Goal: Navigation & Orientation: Find specific page/section

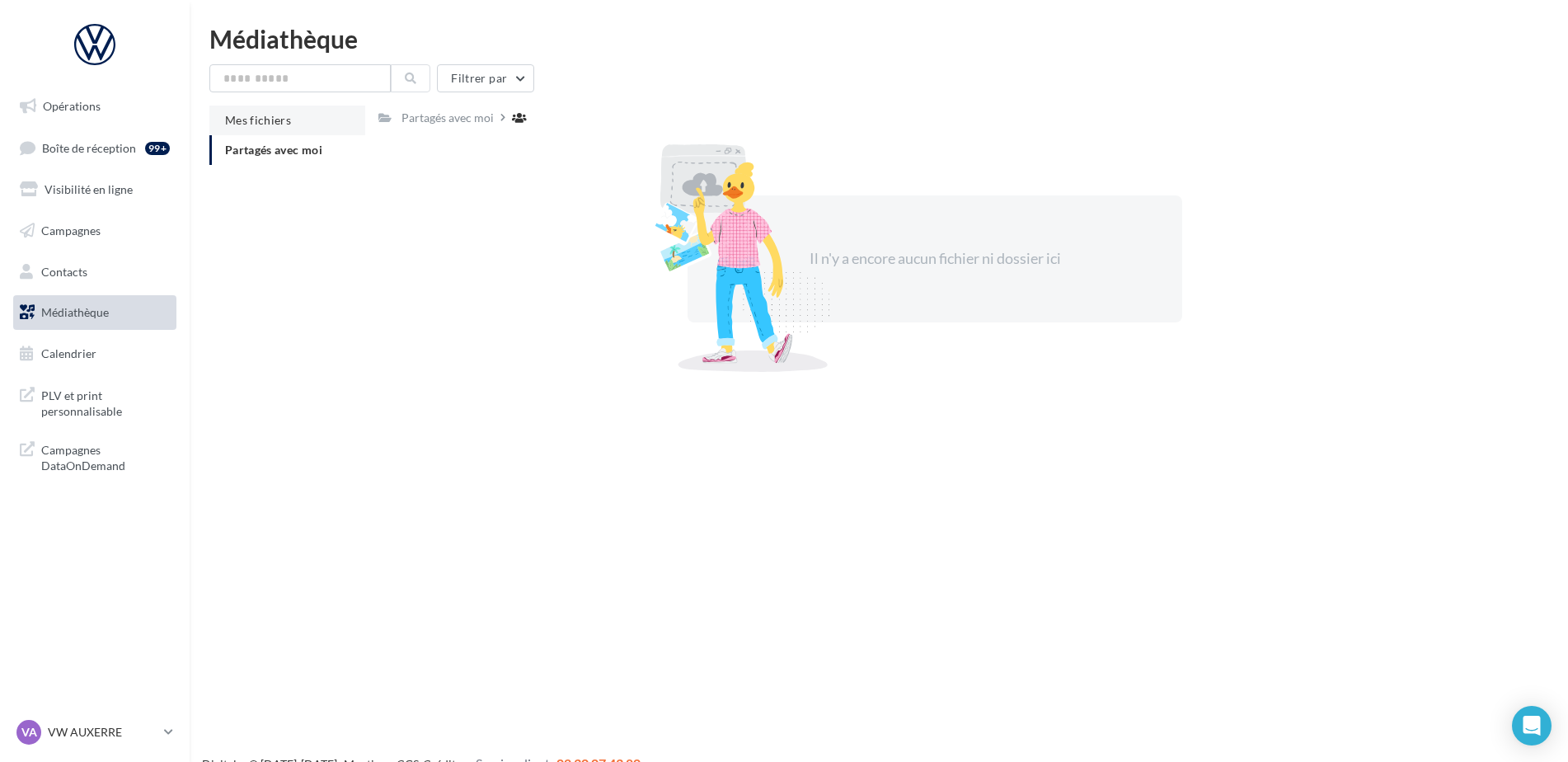
click at [299, 126] on li "Mes fichiers" at bounding box center [287, 120] width 156 height 30
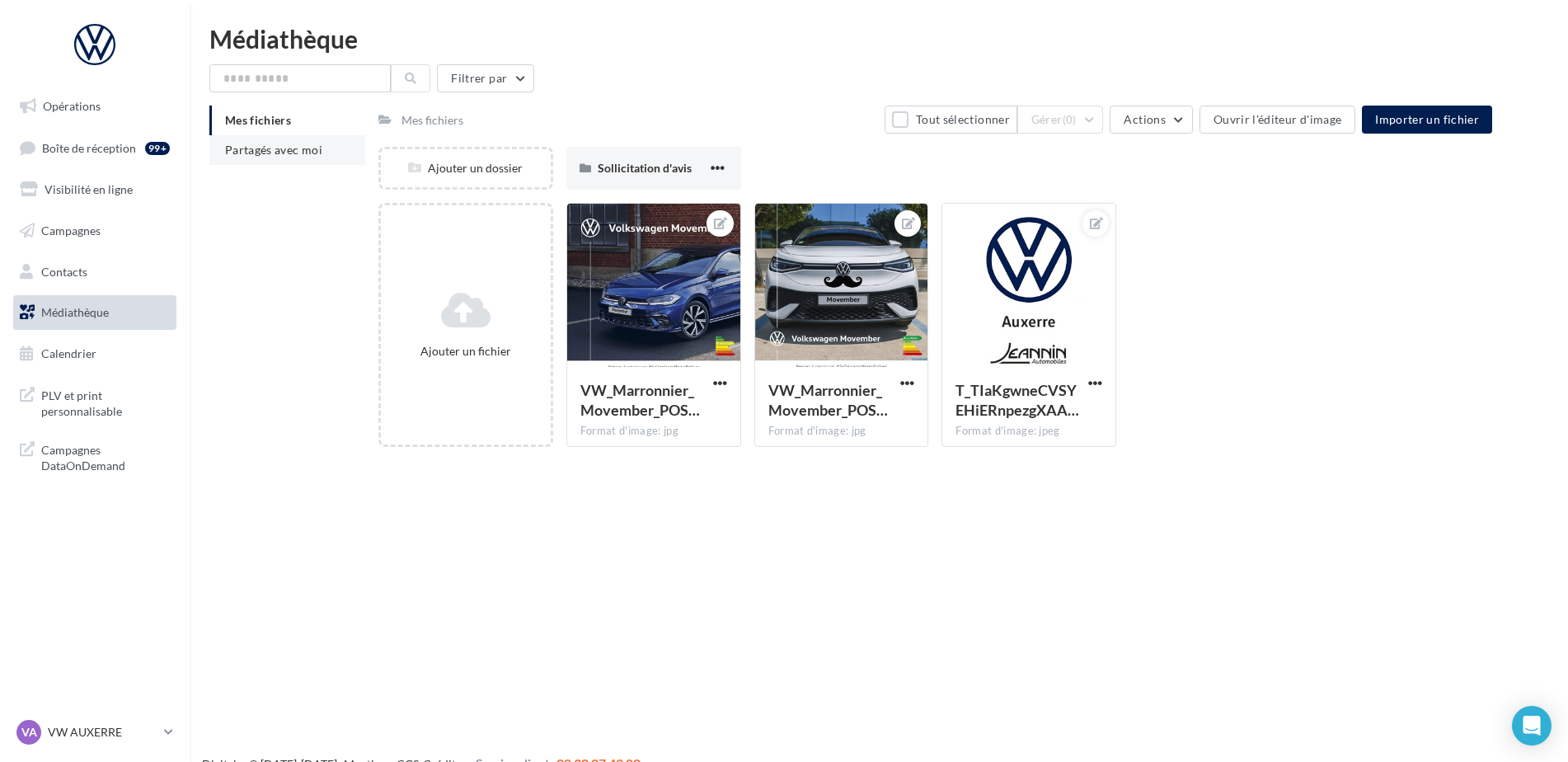
click at [273, 141] on li "Partagés avec moi" at bounding box center [287, 150] width 156 height 30
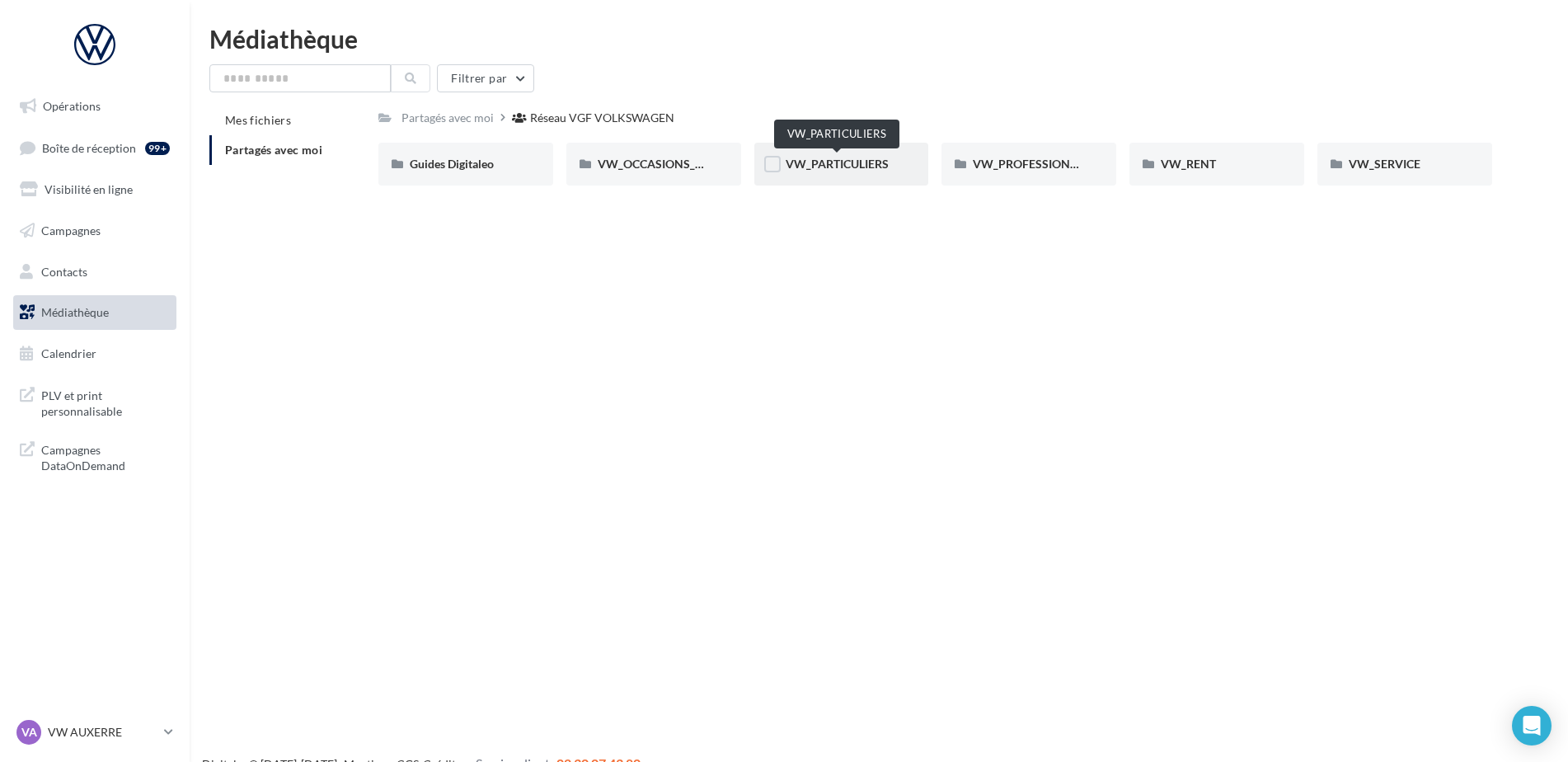
click at [864, 171] on span "VW_PARTICULIERS" at bounding box center [837, 163] width 103 height 14
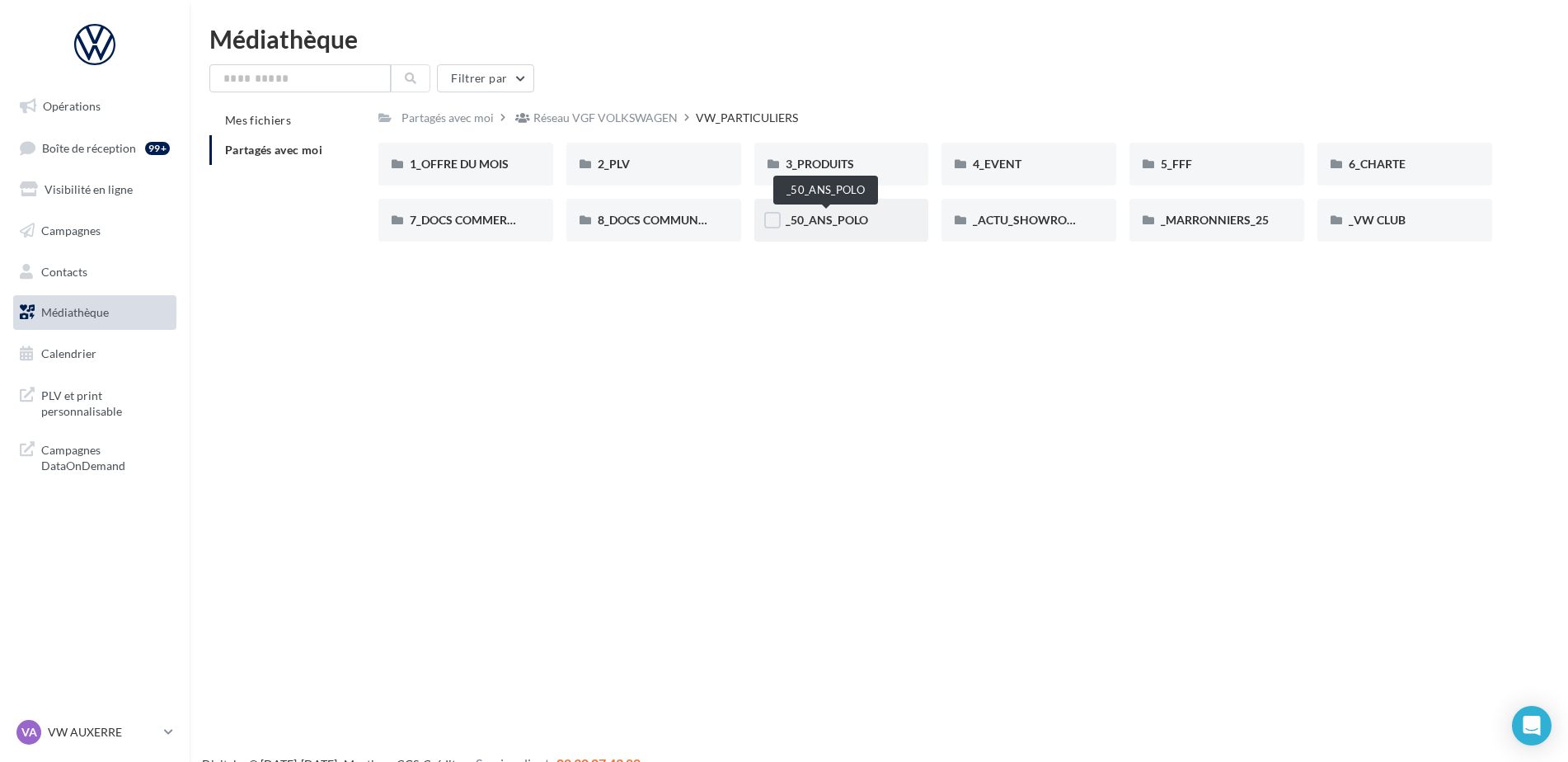
click at [845, 224] on span "_50_ANS_POLO" at bounding box center [826, 219] width 82 height 14
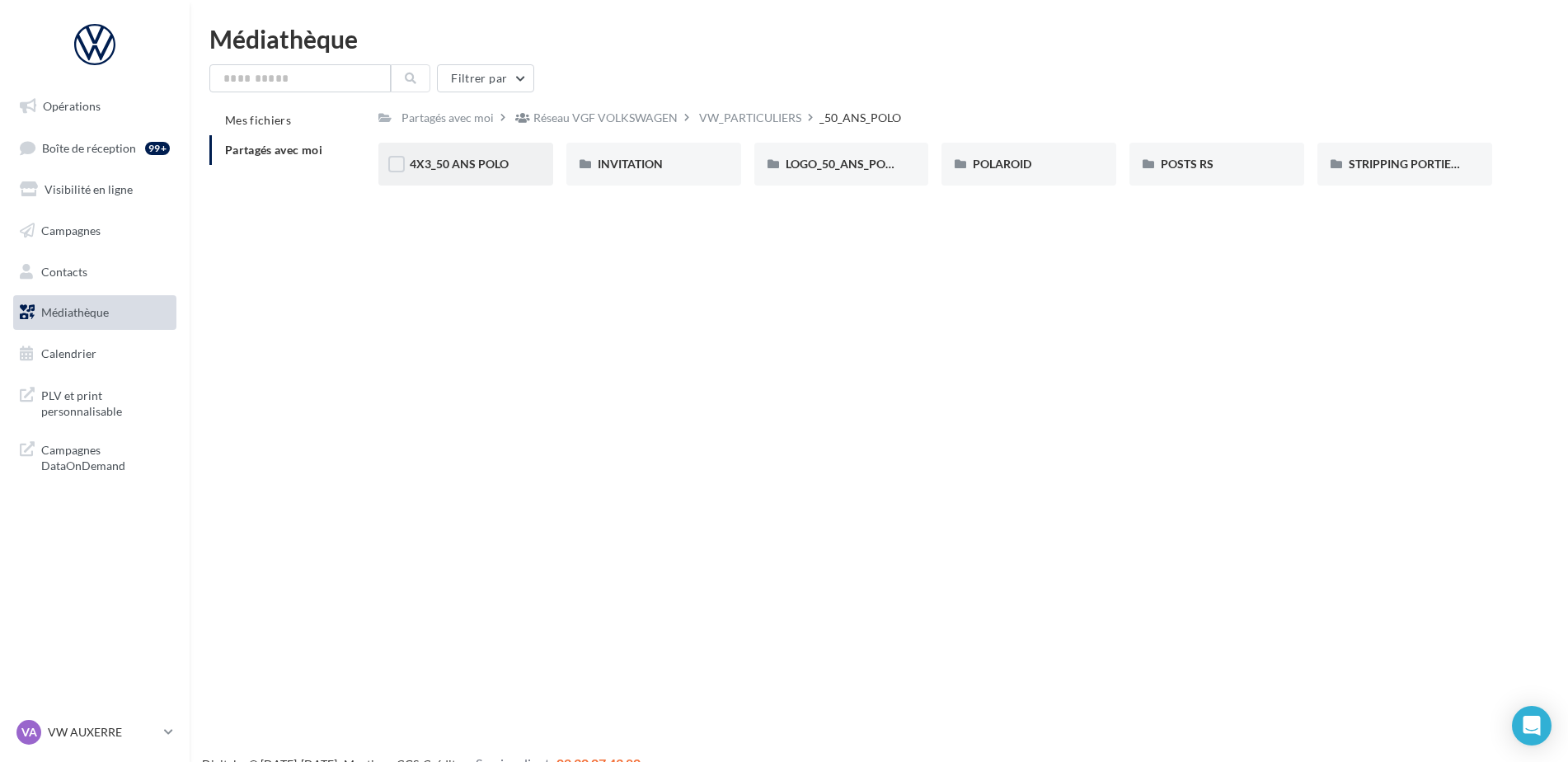
click at [506, 173] on div "4X3_50 ANS POLO" at bounding box center [466, 163] width 174 height 43
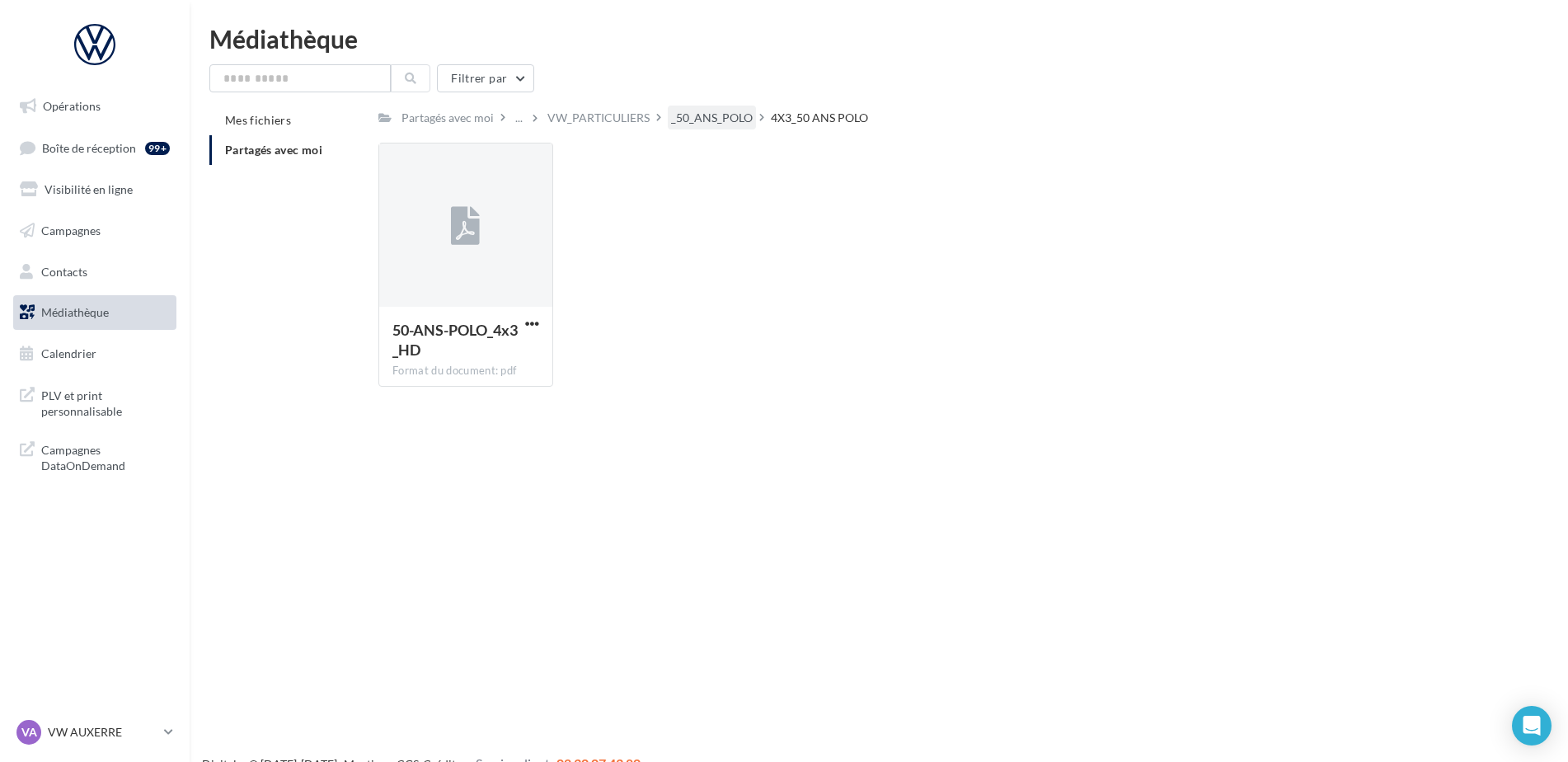
click at [729, 127] on div "_50_ANS_POLO" at bounding box center [712, 118] width 88 height 24
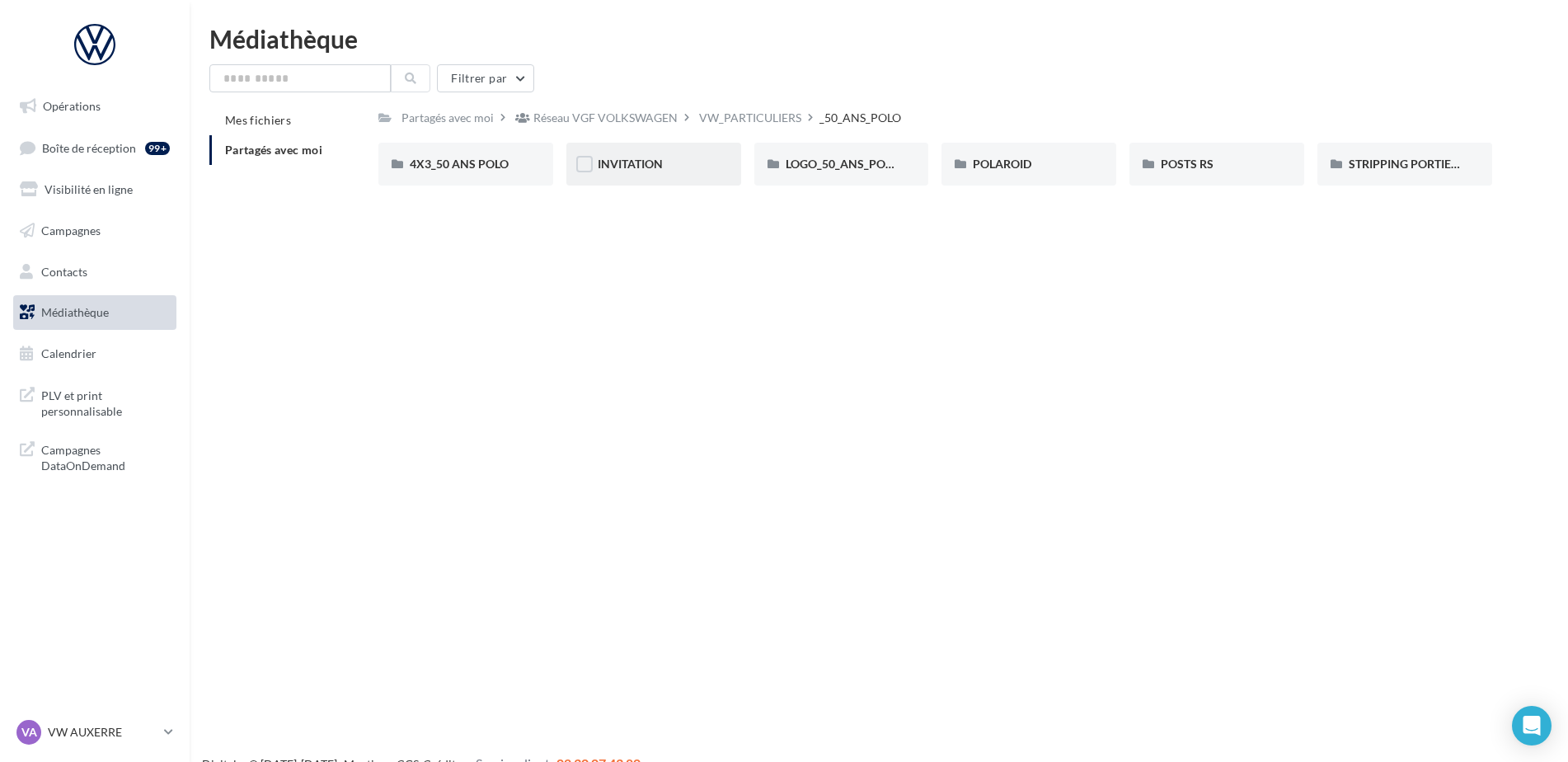
click at [701, 173] on div "INVITATION" at bounding box center [654, 163] width 174 height 43
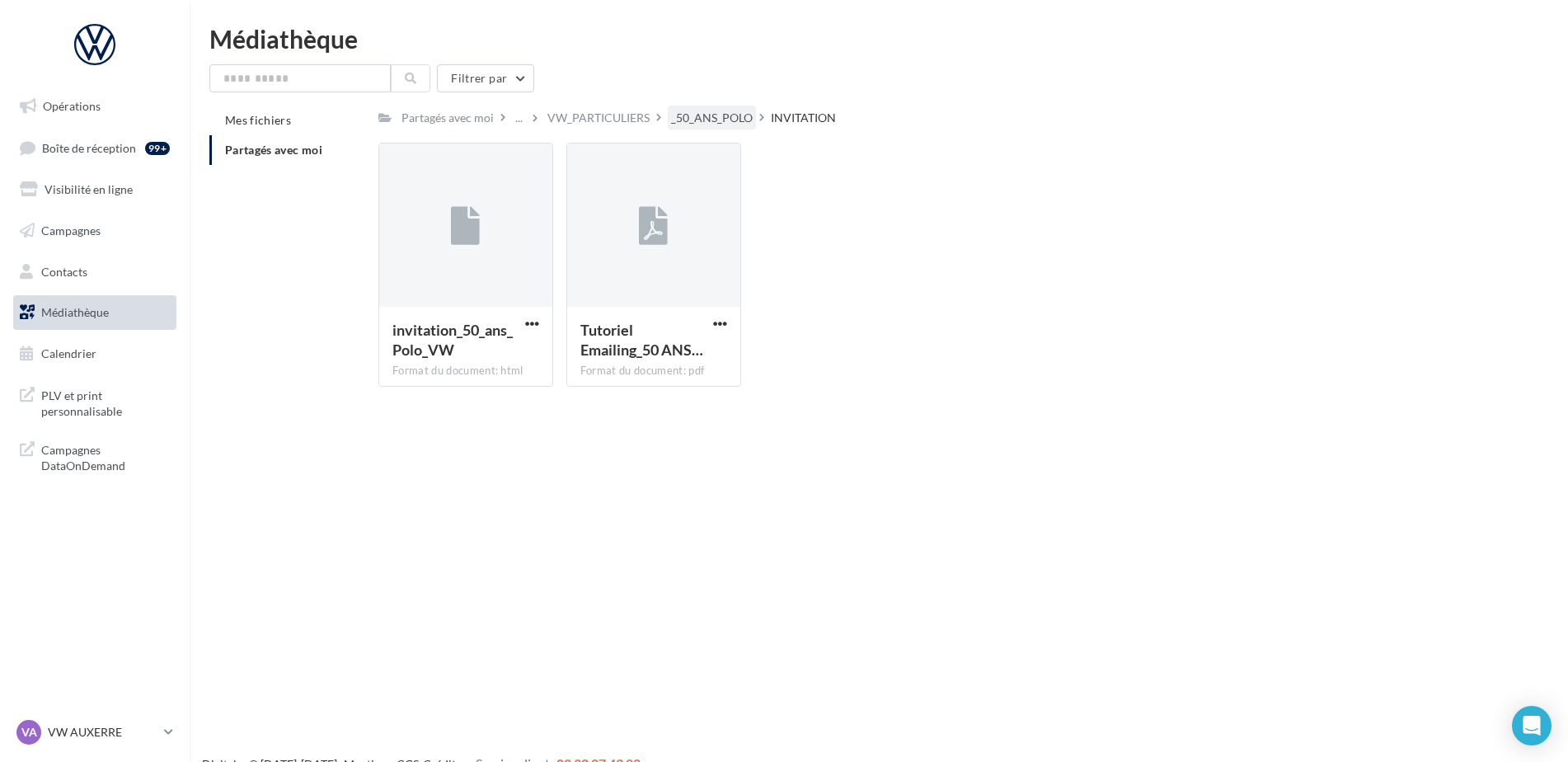
click at [715, 125] on div "_50_ANS_POLO" at bounding box center [712, 117] width 81 height 16
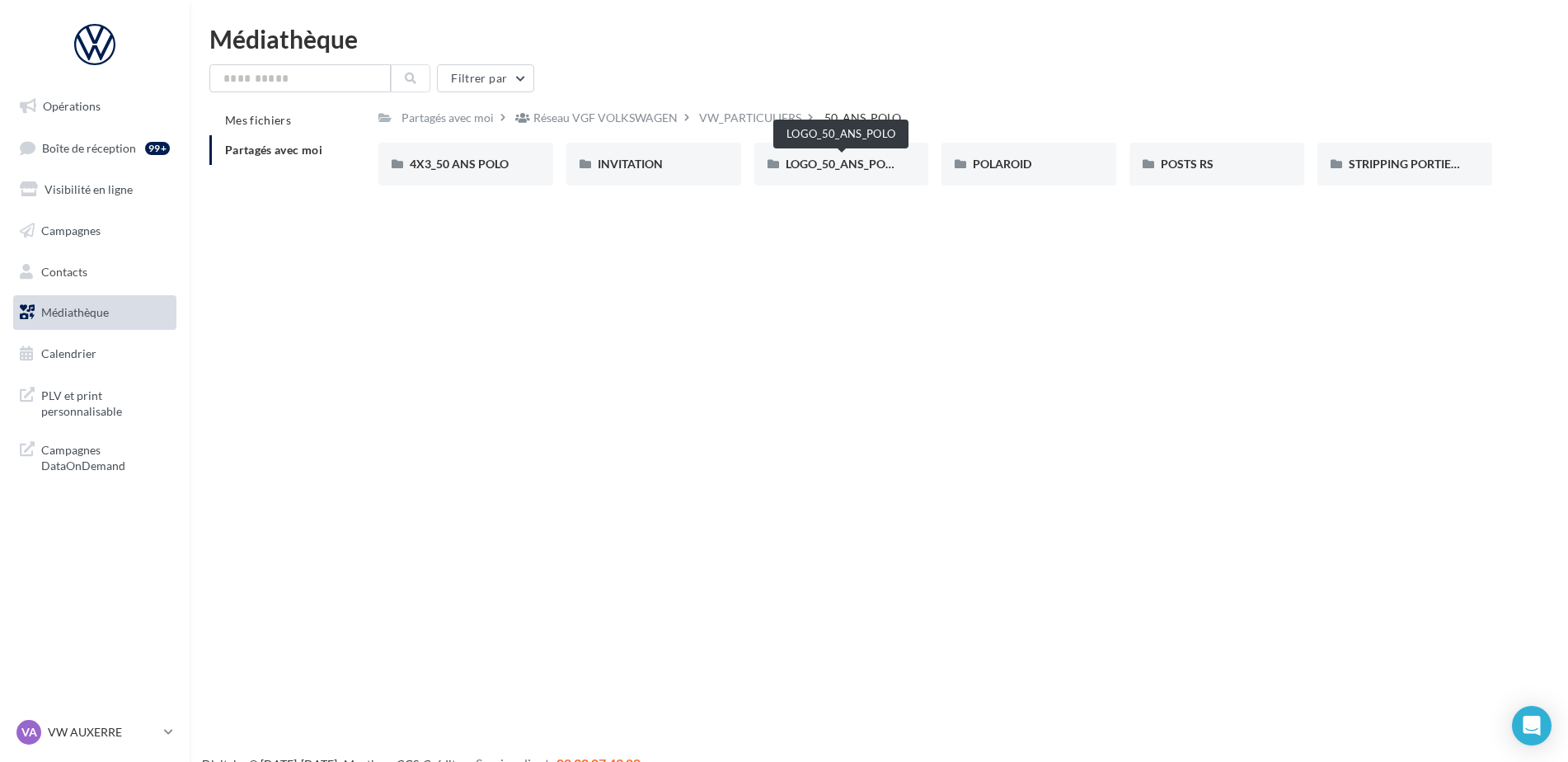
click at [868, 158] on span "LOGO_50_ANS_POLO" at bounding box center [842, 163] width 113 height 14
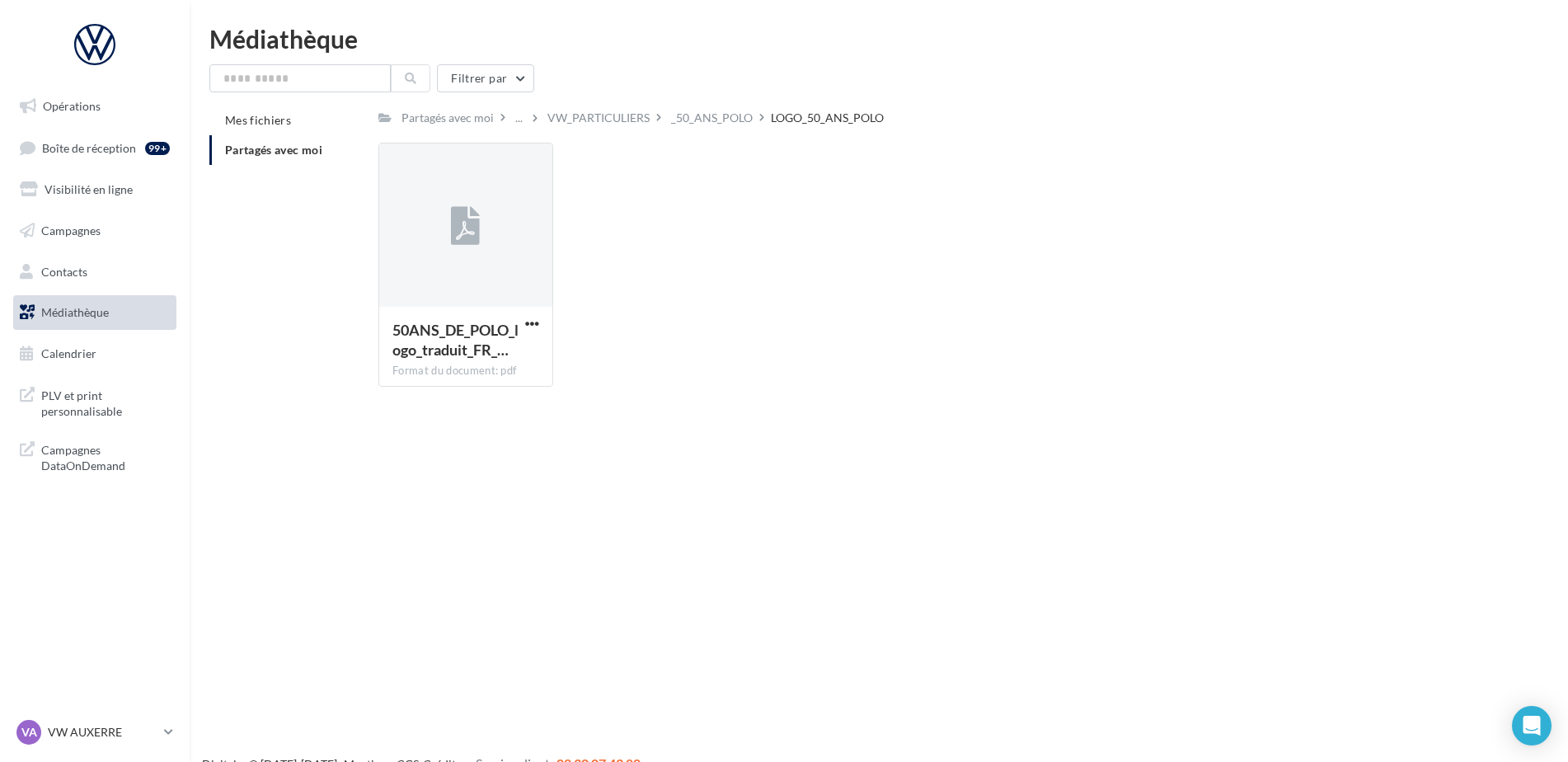
click at [782, 110] on div "LOGO_50_ANS_POLO" at bounding box center [826, 117] width 113 height 16
click at [759, 113] on icon at bounding box center [762, 117] width 5 height 12
click at [738, 116] on div "_50_ANS_POLO" at bounding box center [712, 117] width 81 height 16
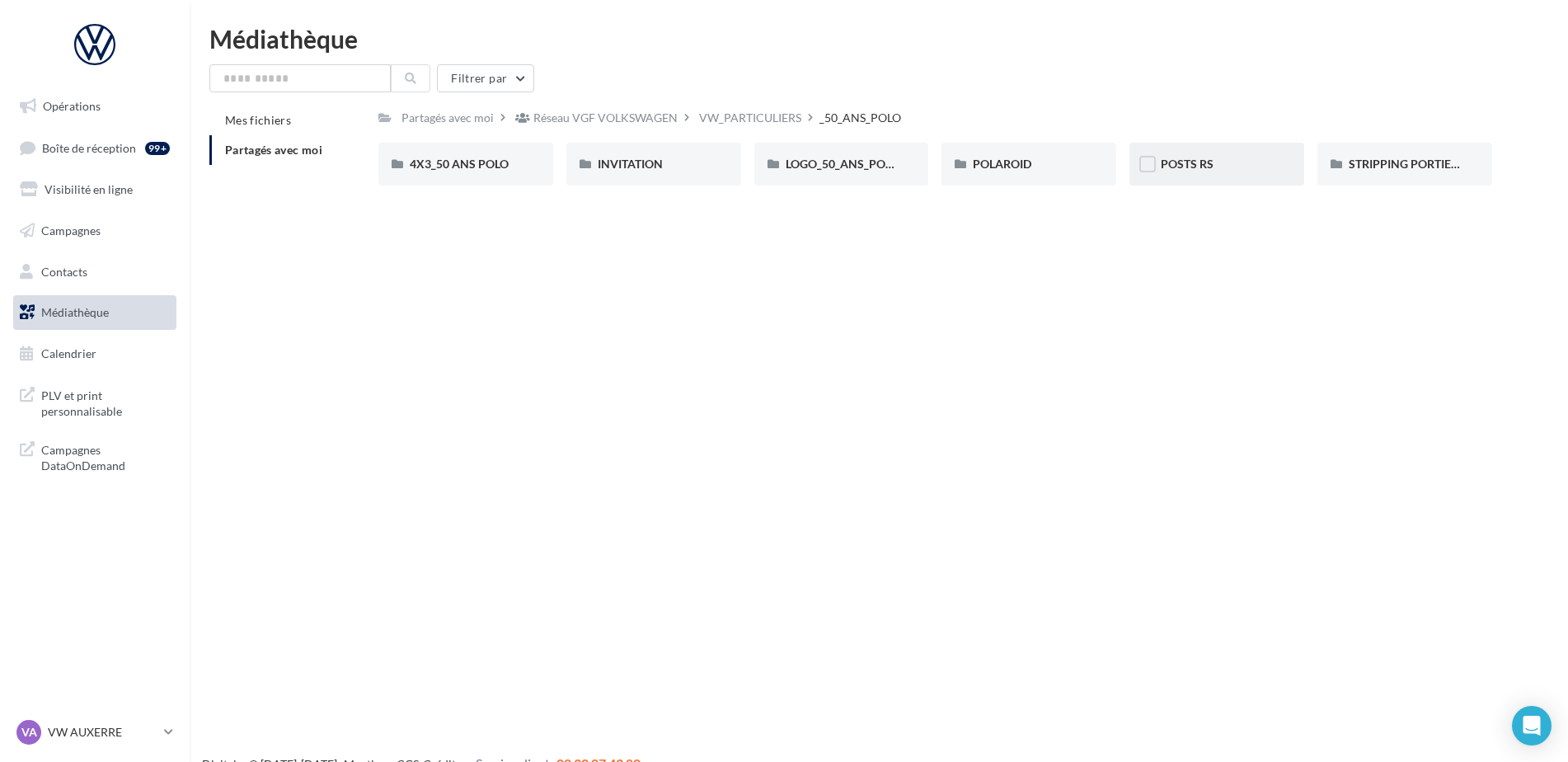
click at [1219, 172] on div "POSTS RS" at bounding box center [1217, 163] width 112 height 16
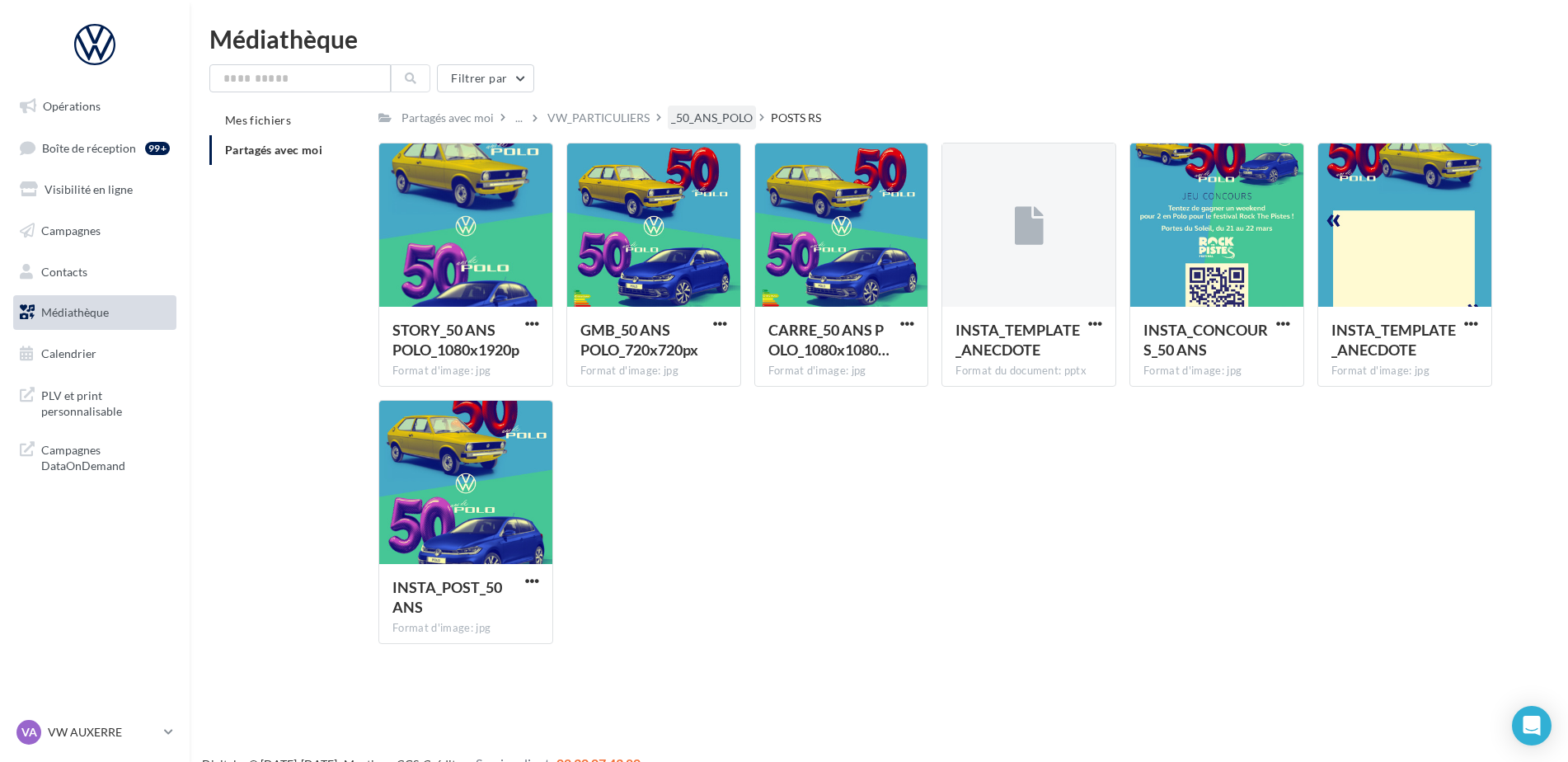
click at [740, 117] on div "_50_ANS_POLO" at bounding box center [712, 117] width 81 height 16
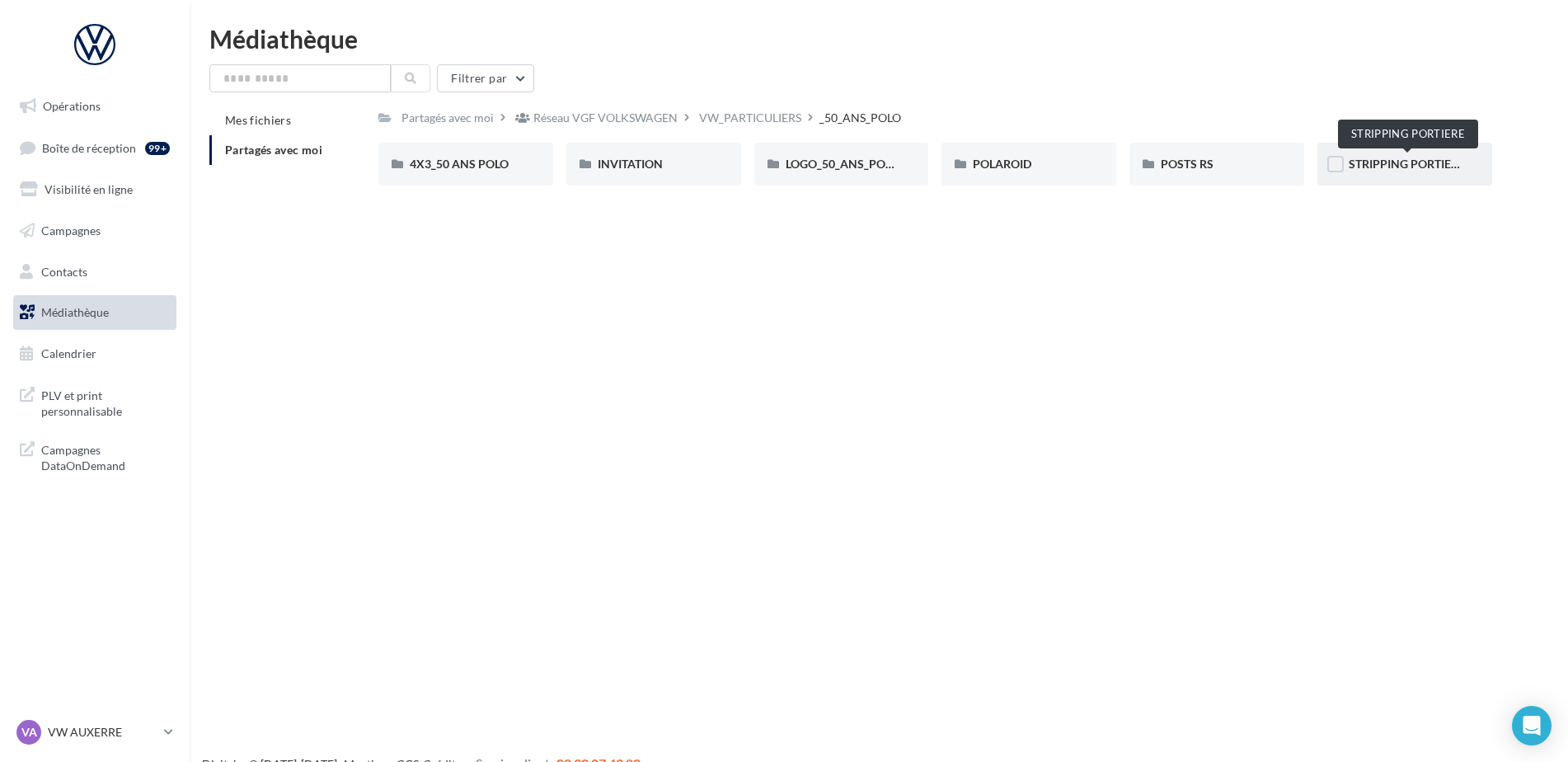
click at [1414, 165] on span "STRIPPING PORTIERE" at bounding box center [1406, 163] width 116 height 14
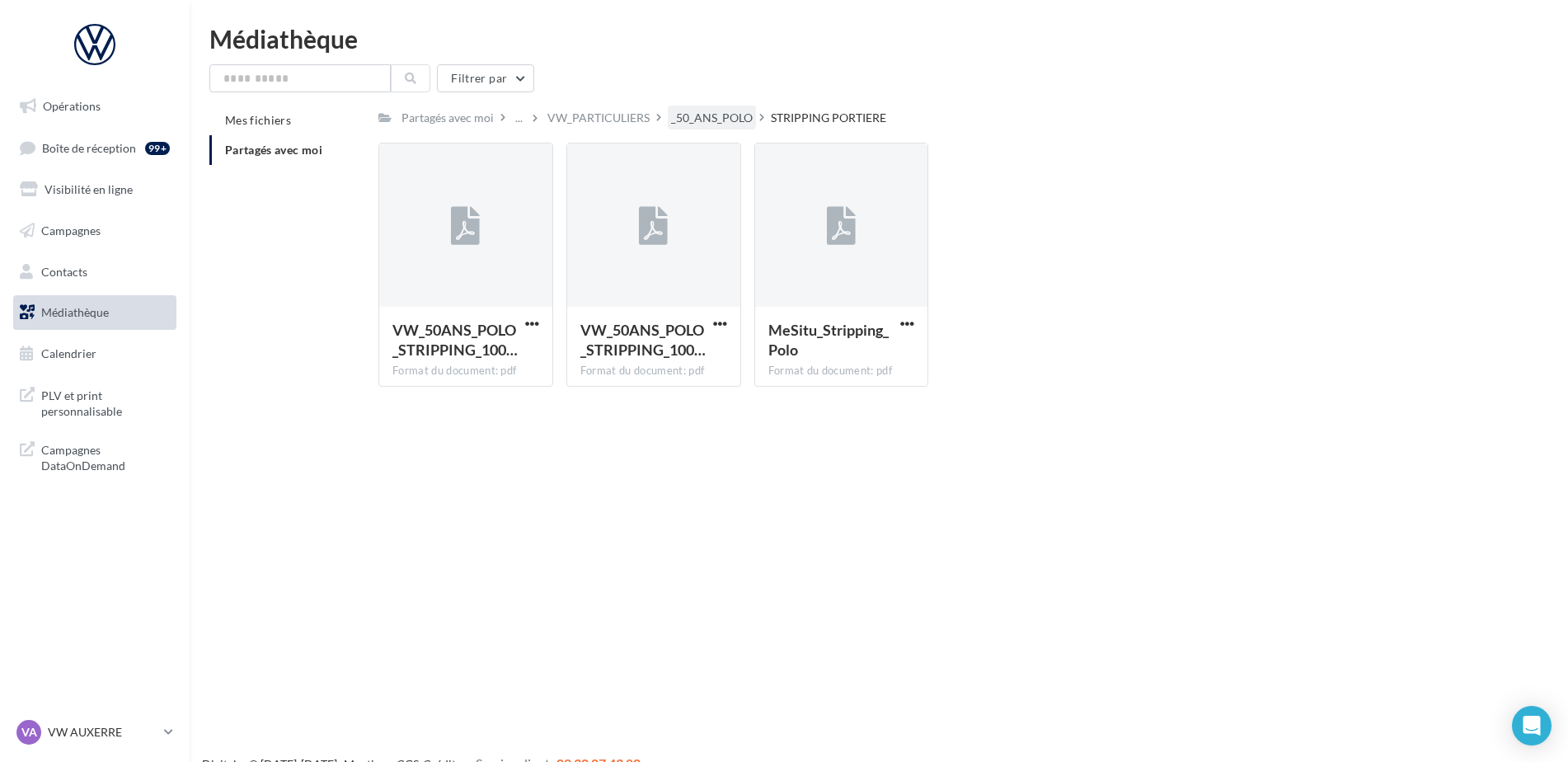
click at [744, 116] on div "_50_ANS_POLO" at bounding box center [712, 117] width 81 height 16
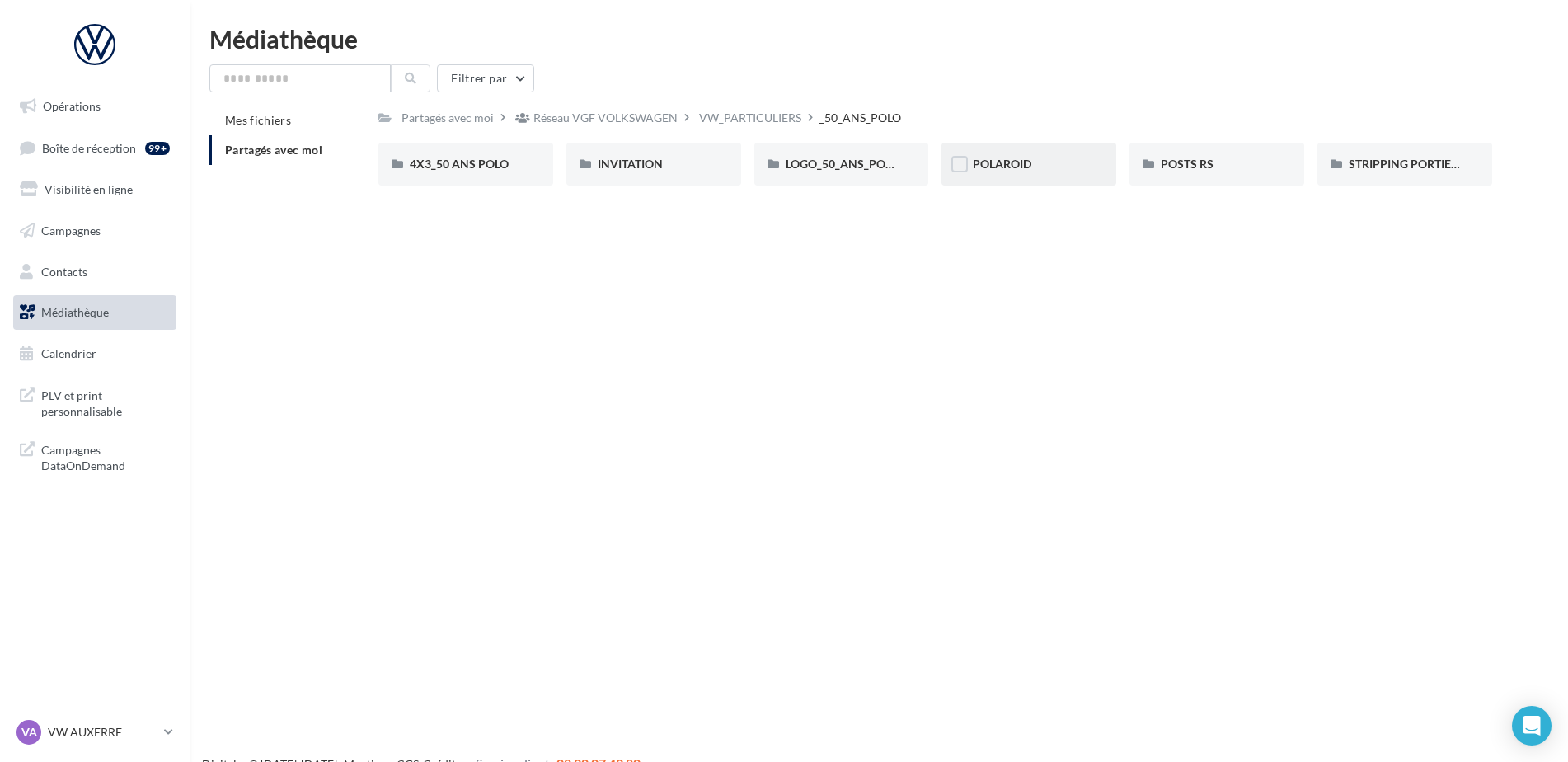
click at [1038, 168] on div "POLAROID" at bounding box center [1029, 163] width 112 height 16
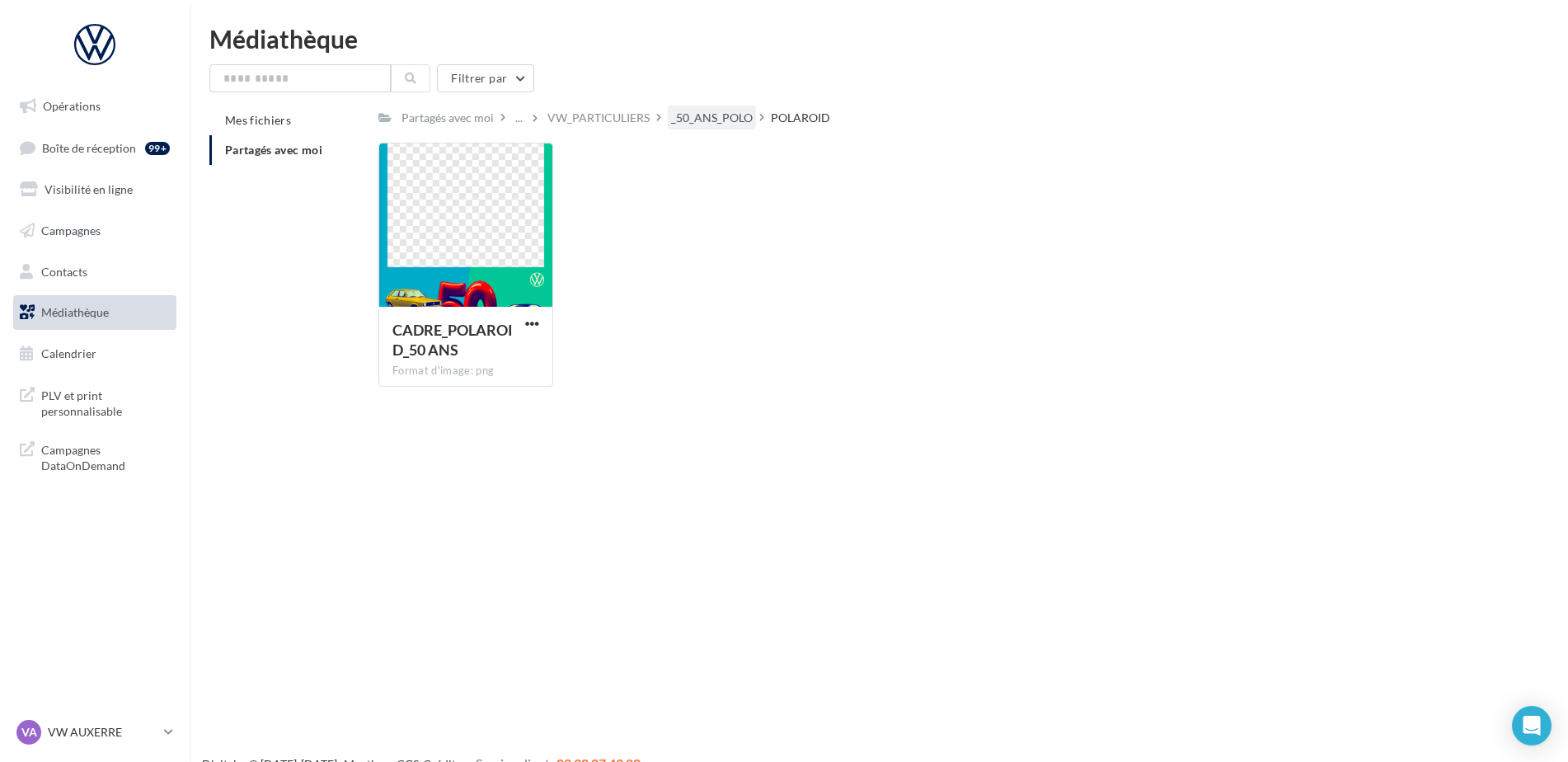
click at [670, 108] on div "_50_ANS_POLO" at bounding box center [712, 118] width 88 height 24
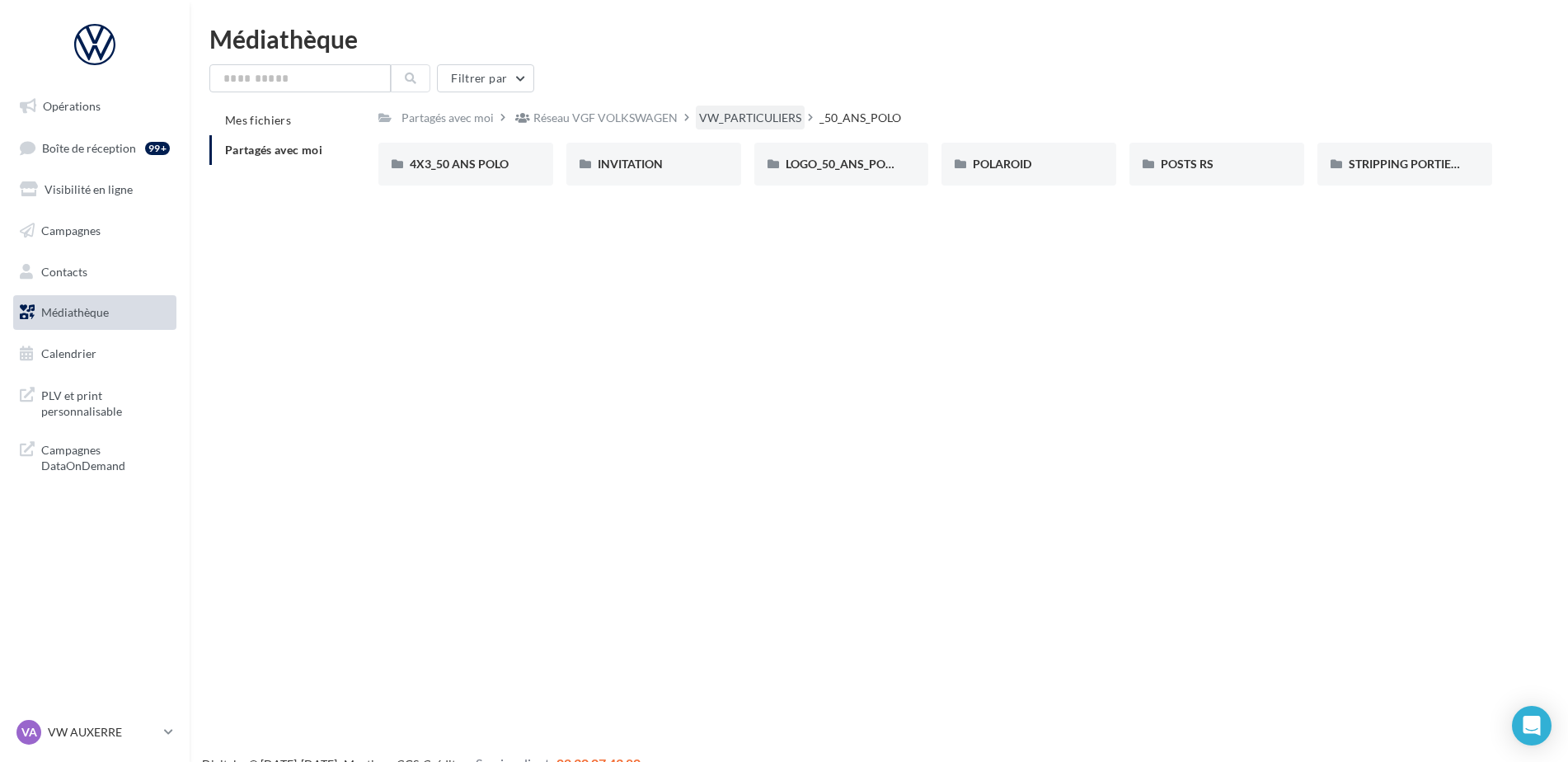
click at [781, 122] on div "VW_PARTICULIERS" at bounding box center [750, 117] width 102 height 16
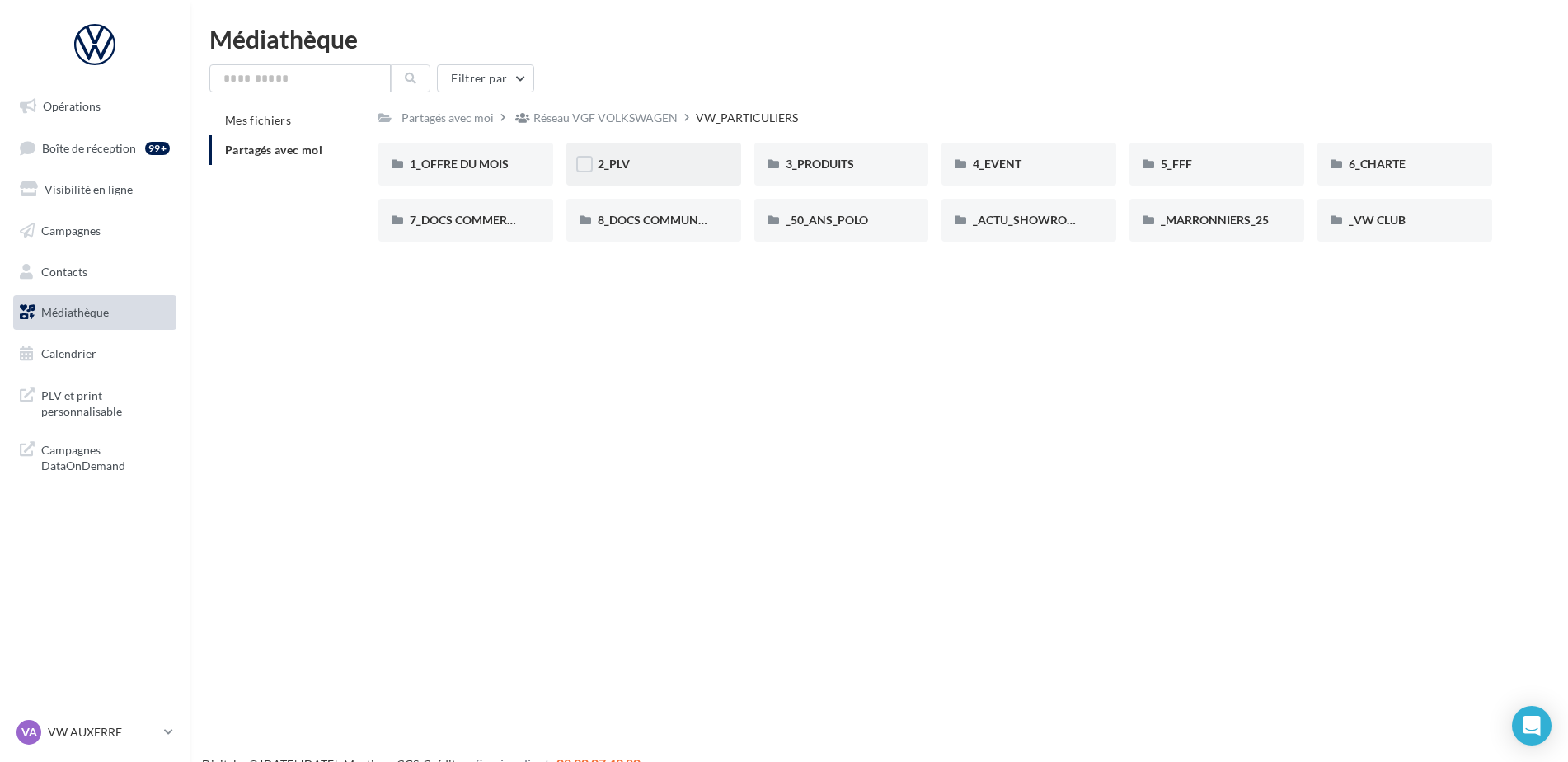
click at [642, 157] on div "2_PLV" at bounding box center [654, 163] width 112 height 16
click at [745, 121] on div "VW_PARTICULIERS" at bounding box center [750, 117] width 102 height 16
click at [491, 163] on span "1_OFFRE DU MOIS" at bounding box center [459, 163] width 99 height 14
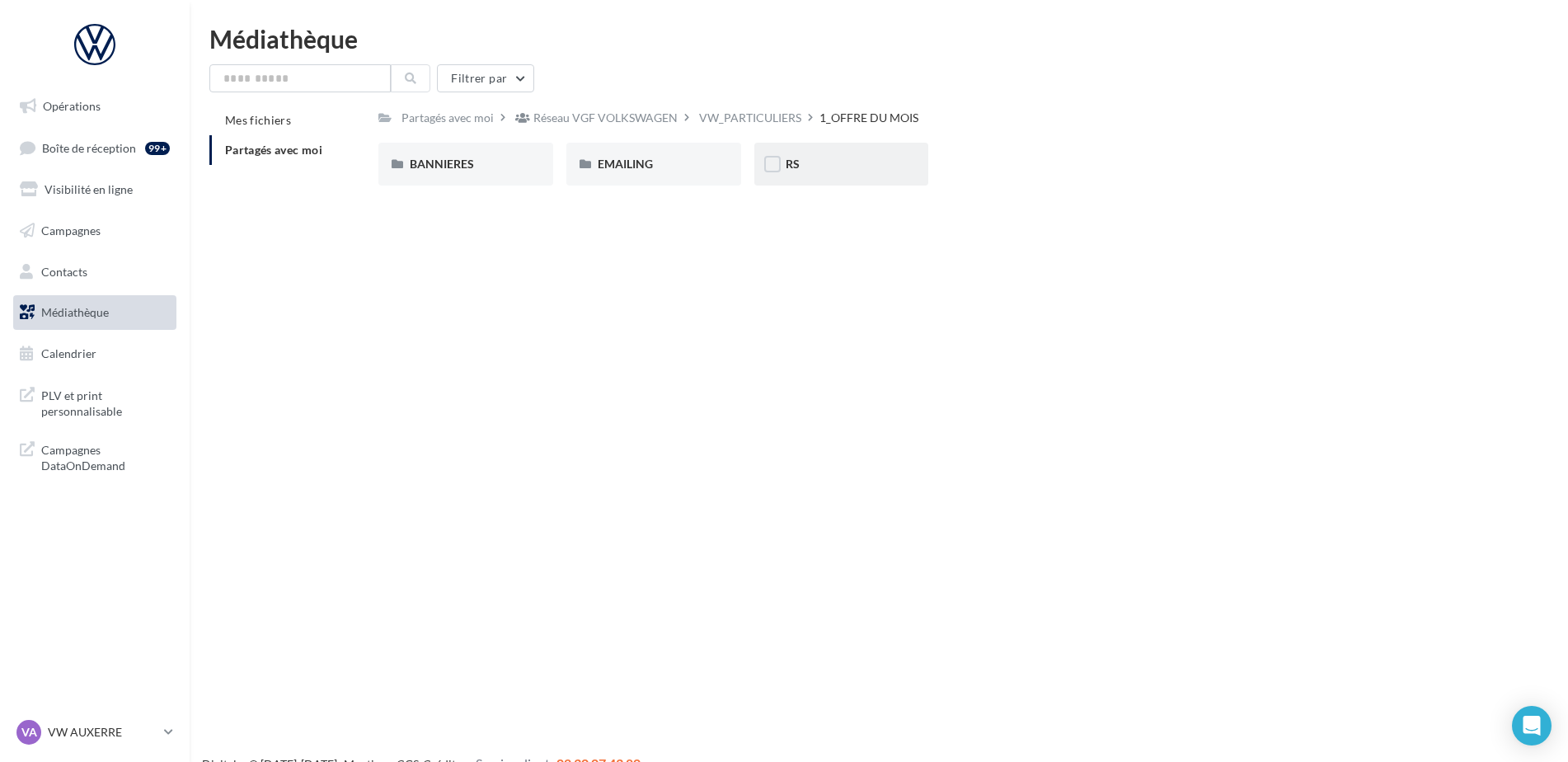
click at [835, 176] on div "RS" at bounding box center [842, 163] width 174 height 43
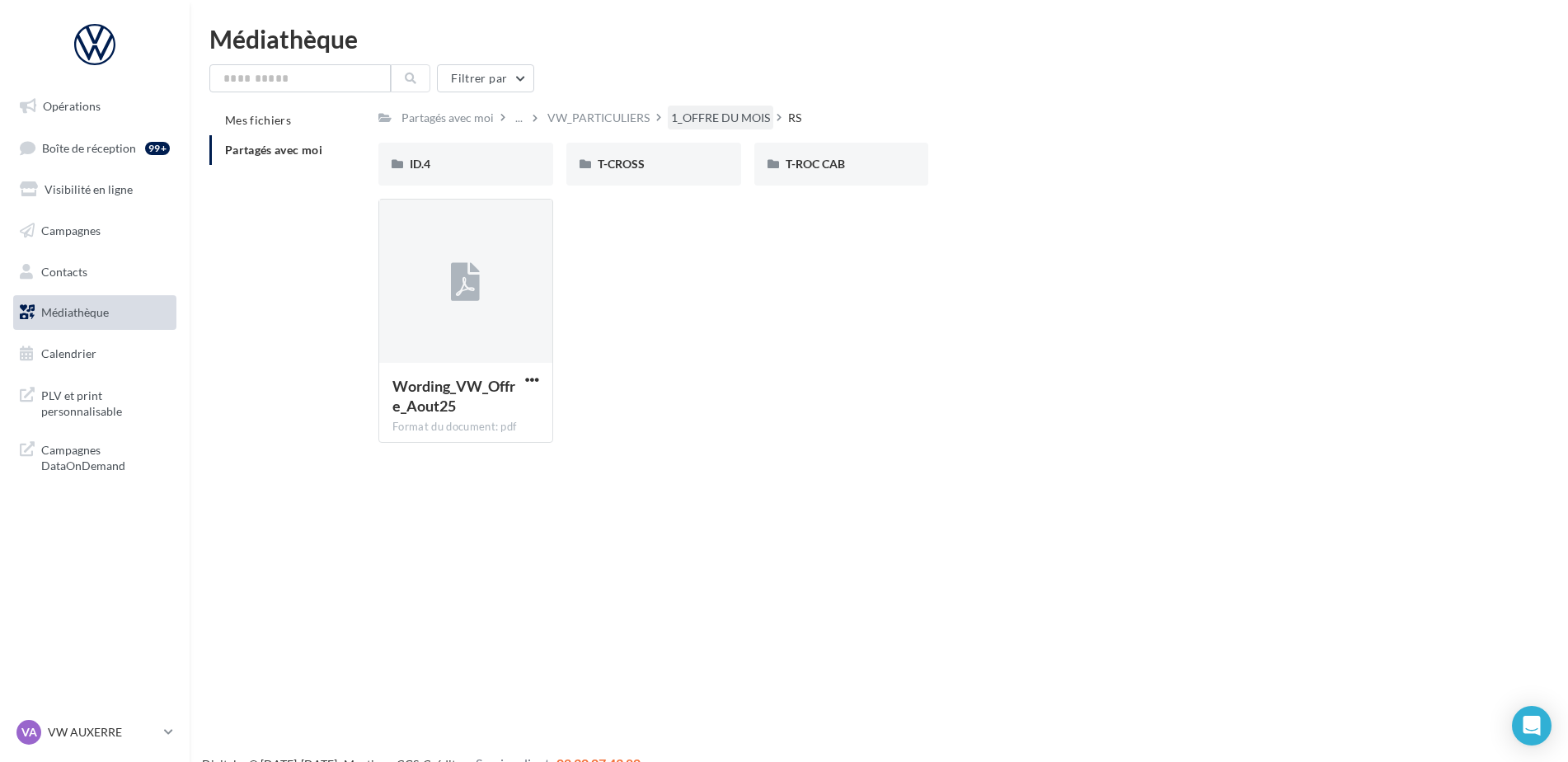
click at [734, 115] on div "1_OFFRE DU MOIS" at bounding box center [721, 117] width 99 height 16
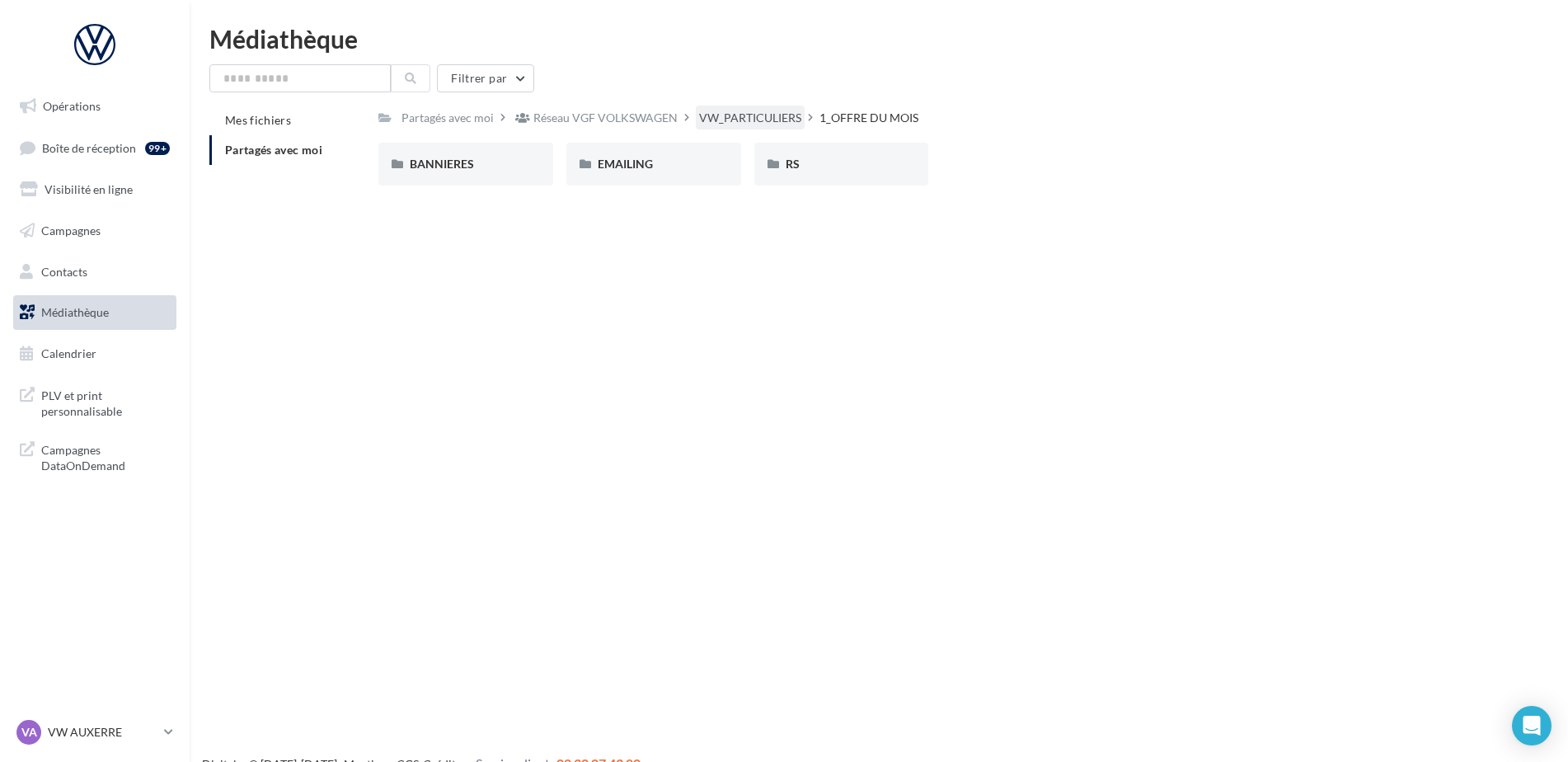
click at [775, 119] on div "VW_PARTICULIERS" at bounding box center [750, 117] width 102 height 16
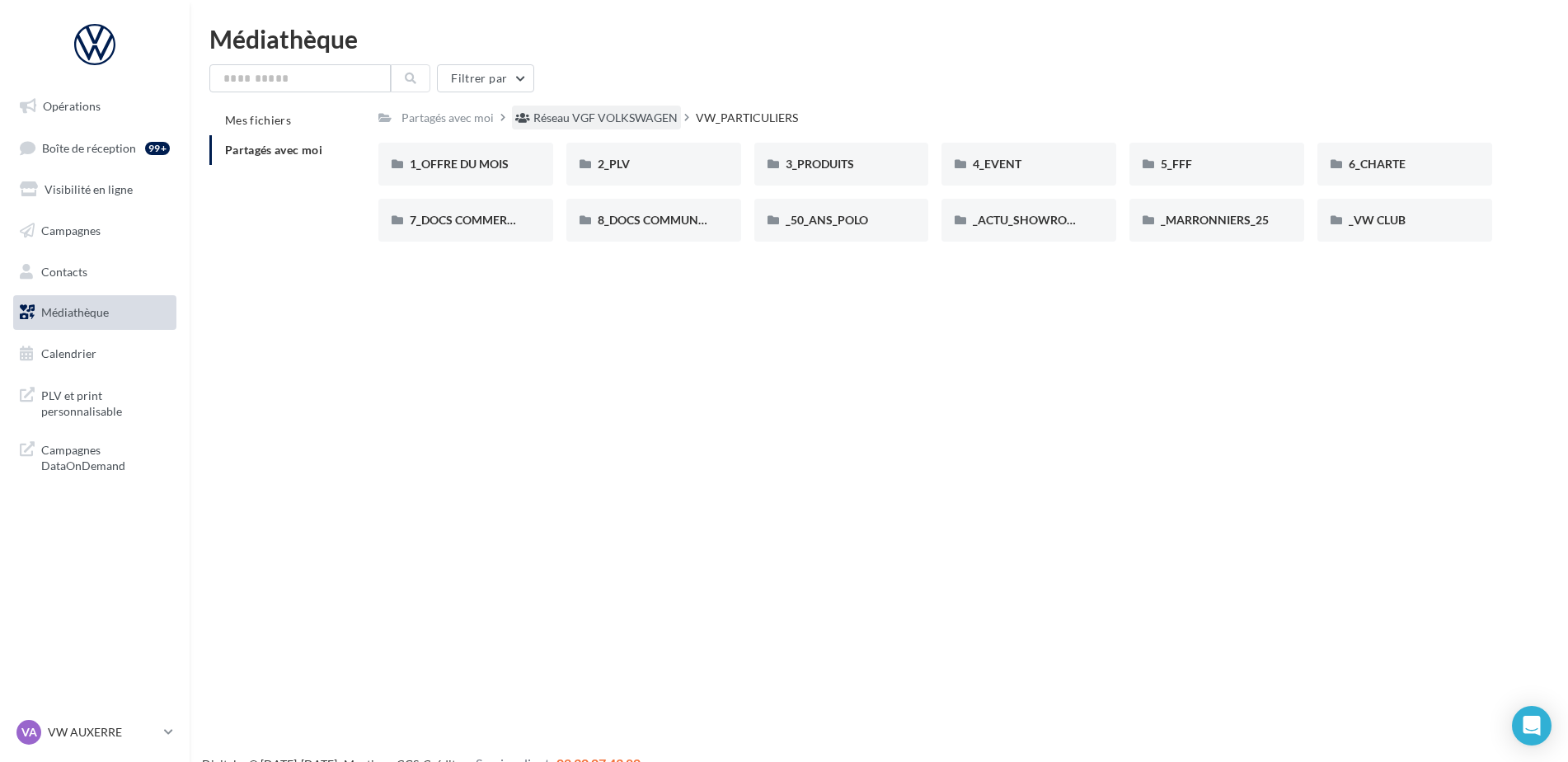
click at [656, 117] on div "Réseau VGF VOLKSWAGEN" at bounding box center [605, 117] width 144 height 16
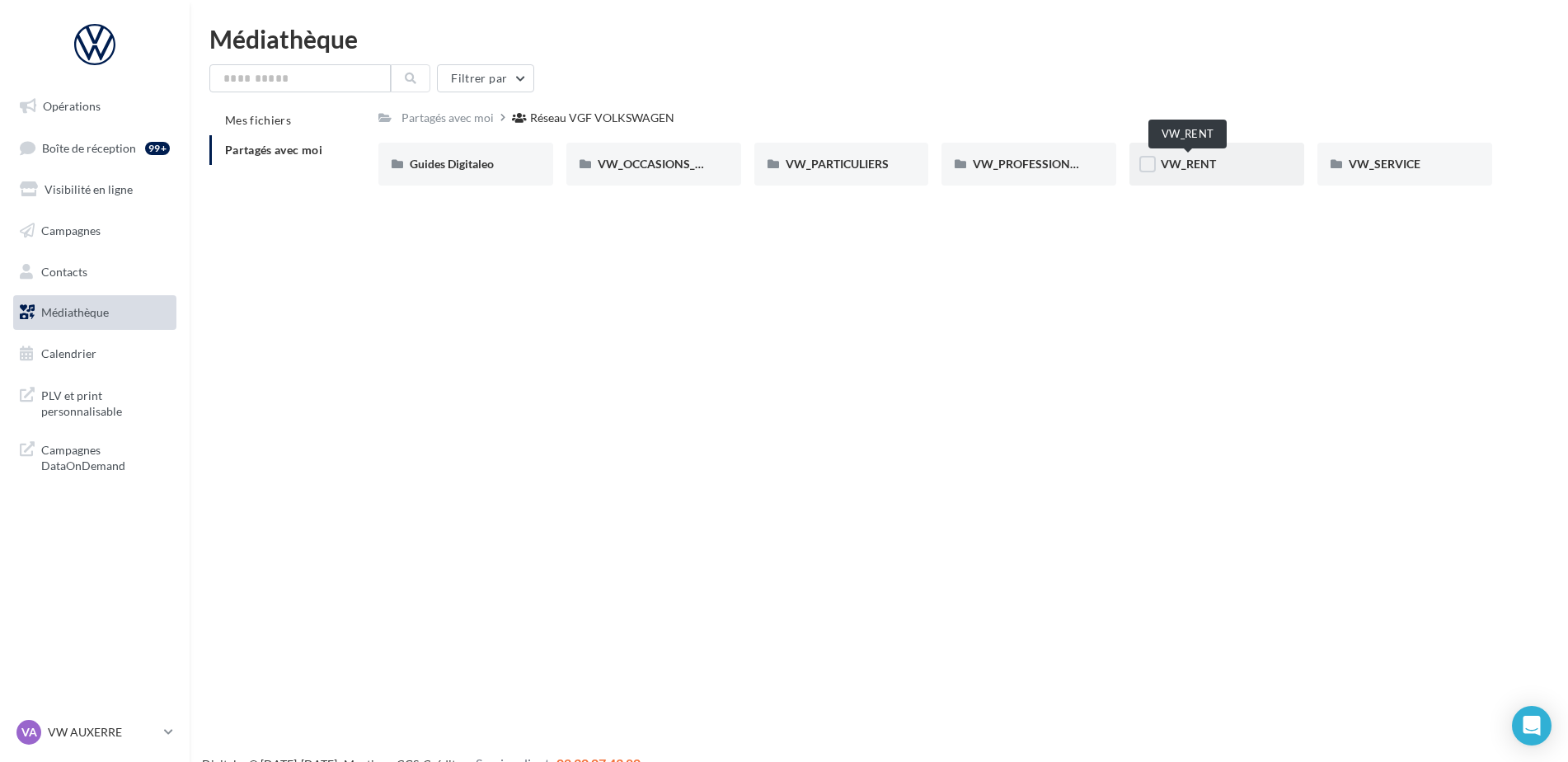
click at [1207, 169] on span "VW_RENT" at bounding box center [1188, 163] width 55 height 14
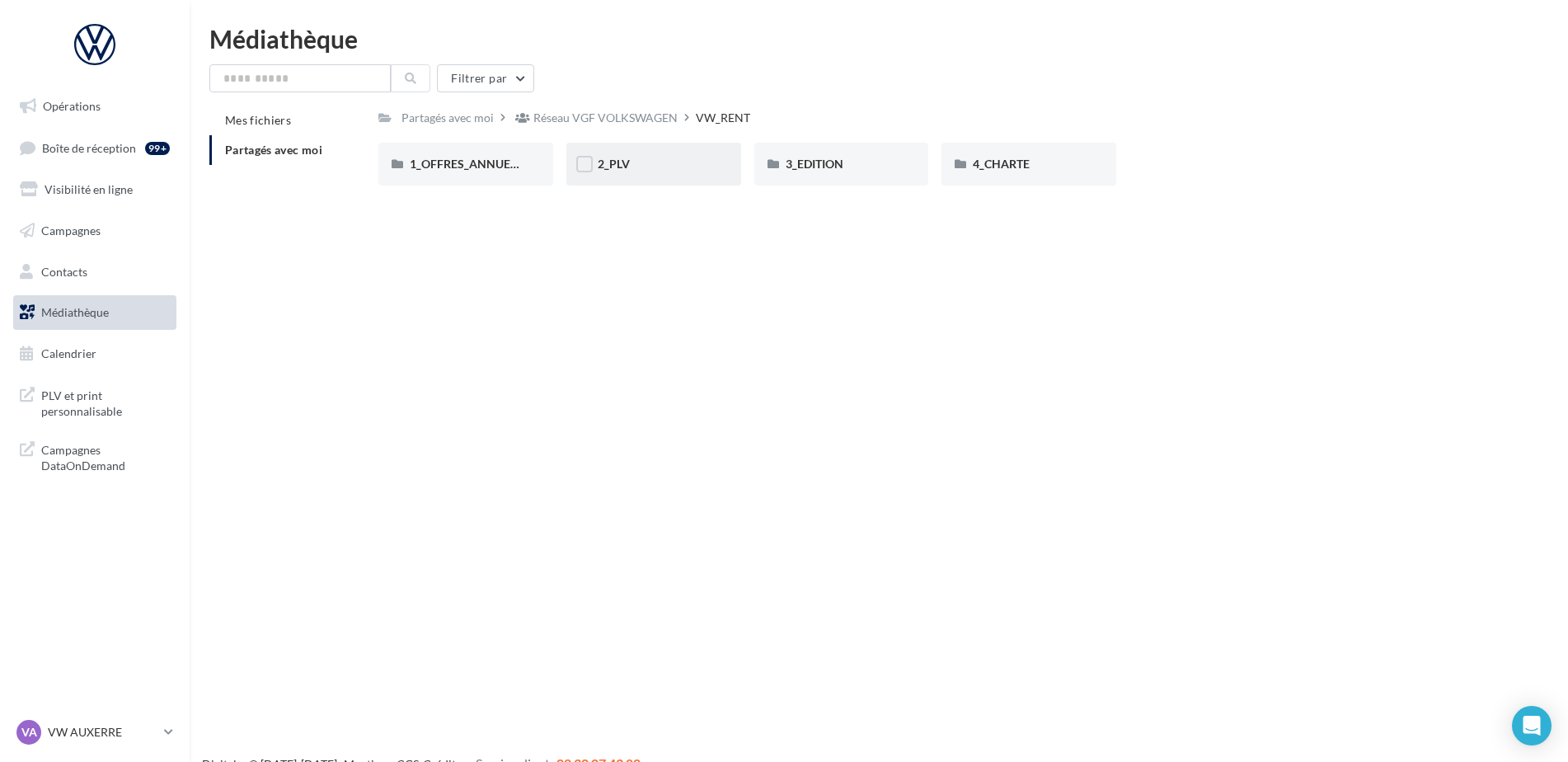
click at [676, 177] on div "2_PLV" at bounding box center [654, 163] width 174 height 43
click at [726, 108] on div "VW_RENT" at bounding box center [726, 118] width 61 height 24
click at [483, 186] on div "1_OFFRES_ANNUELLES_MaJ_JUIN25 1_OFFRES_ANNUELLES_MaJ_JUIN25 2_PLV 2_PLV 3_EDITI…" at bounding box center [941, 170] width 1127 height 56
click at [483, 179] on div "1_OFFRES_ANNUELLES_MaJ_JUIN25" at bounding box center [466, 163] width 174 height 43
click at [802, 170] on div "RS" at bounding box center [842, 163] width 112 height 16
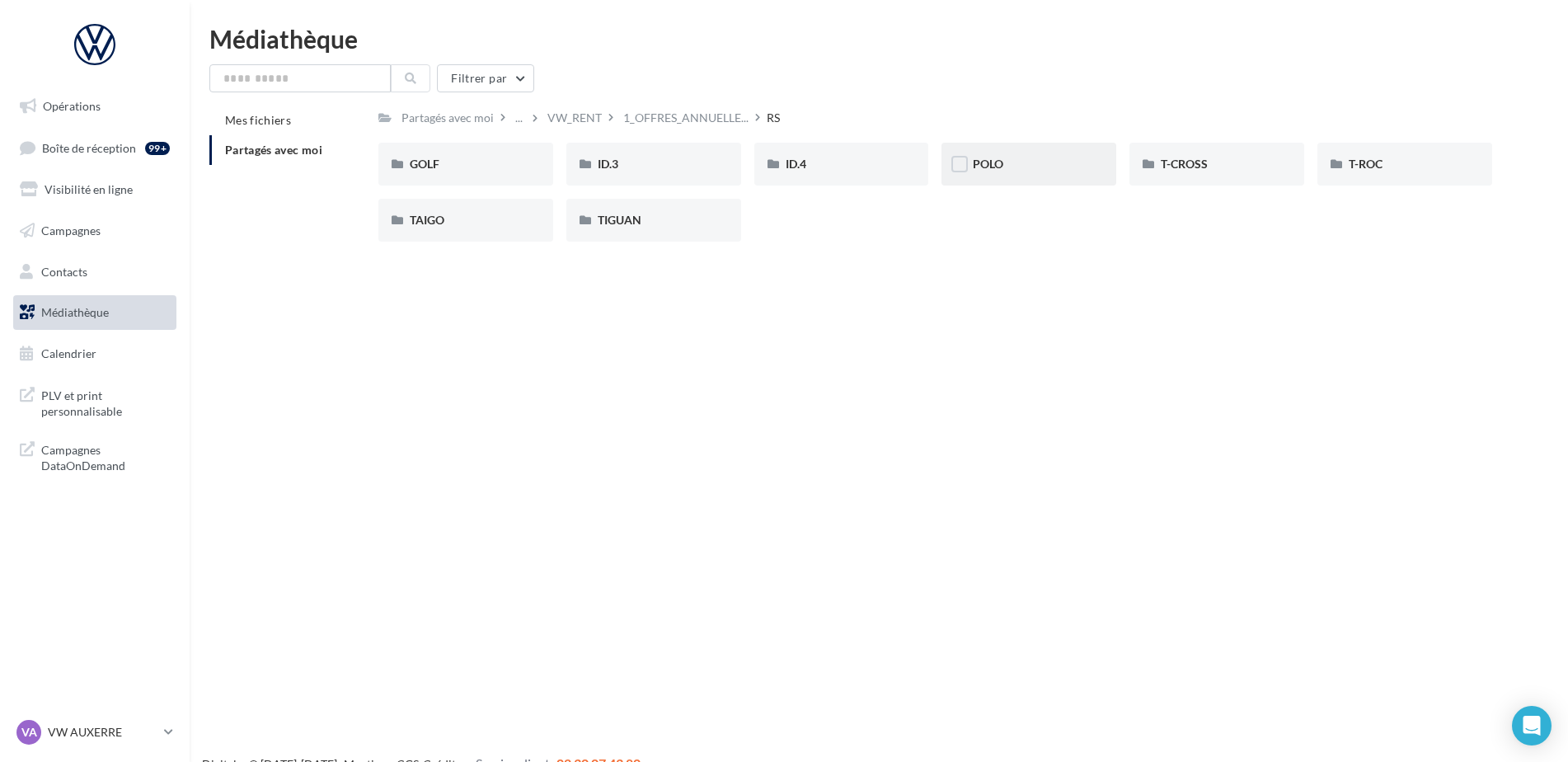
click at [1060, 170] on div "POLO" at bounding box center [1029, 163] width 112 height 16
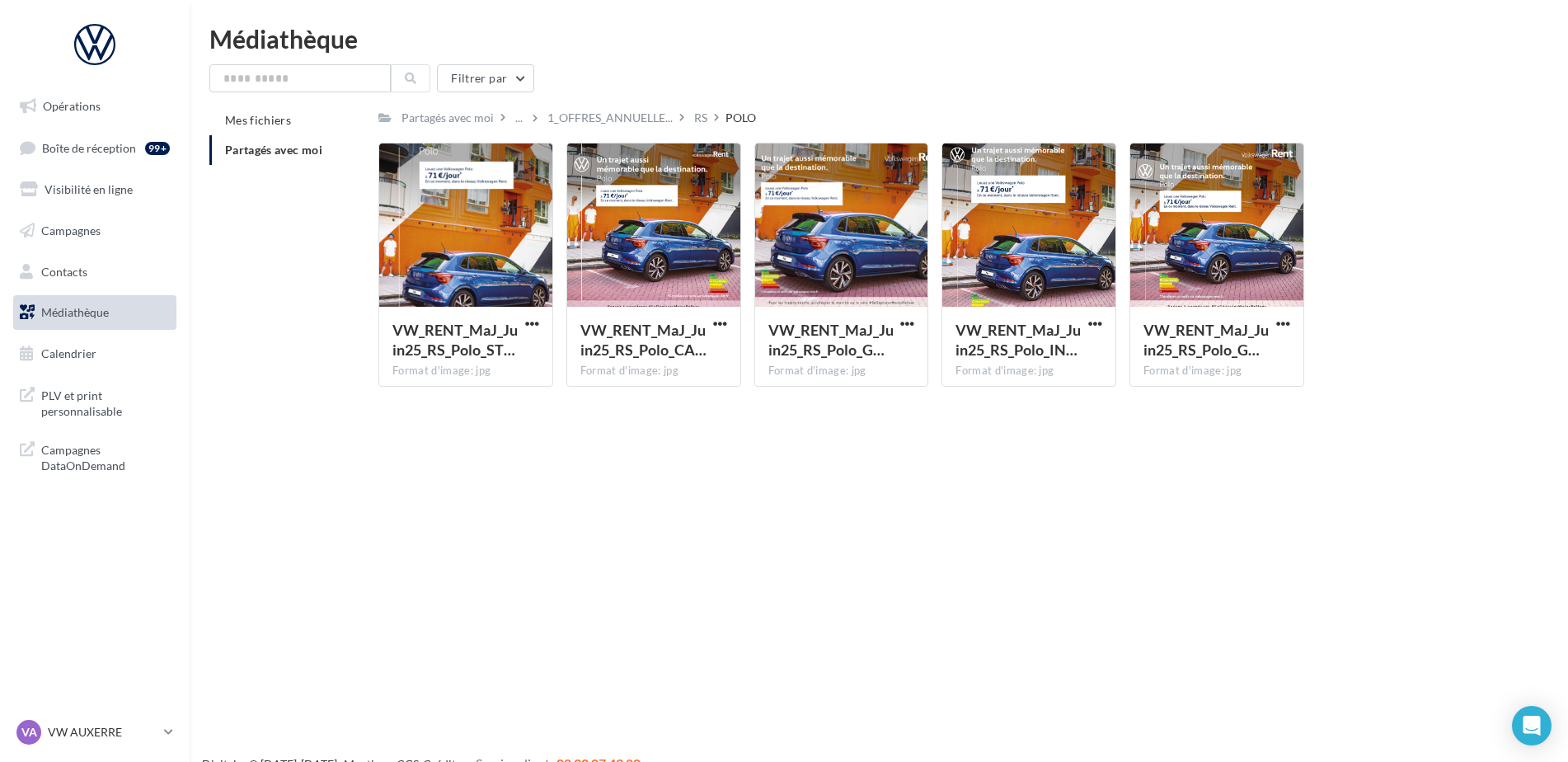
click at [679, 119] on icon at bounding box center [682, 117] width 5 height 12
click at [699, 112] on div "RS" at bounding box center [701, 117] width 14 height 16
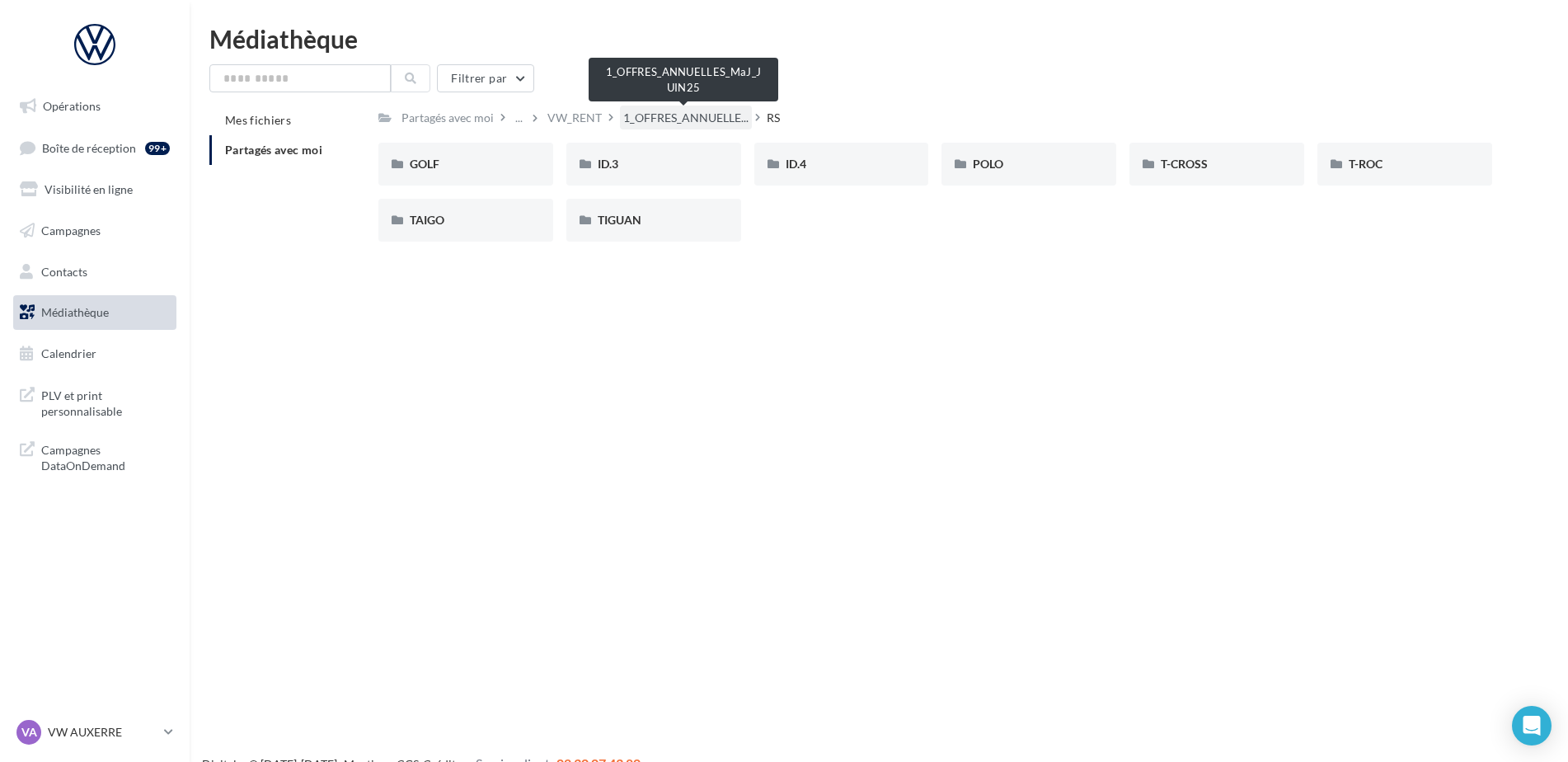
click at [693, 118] on span "1_OFFRES_ANNUELLE..." at bounding box center [686, 117] width 125 height 16
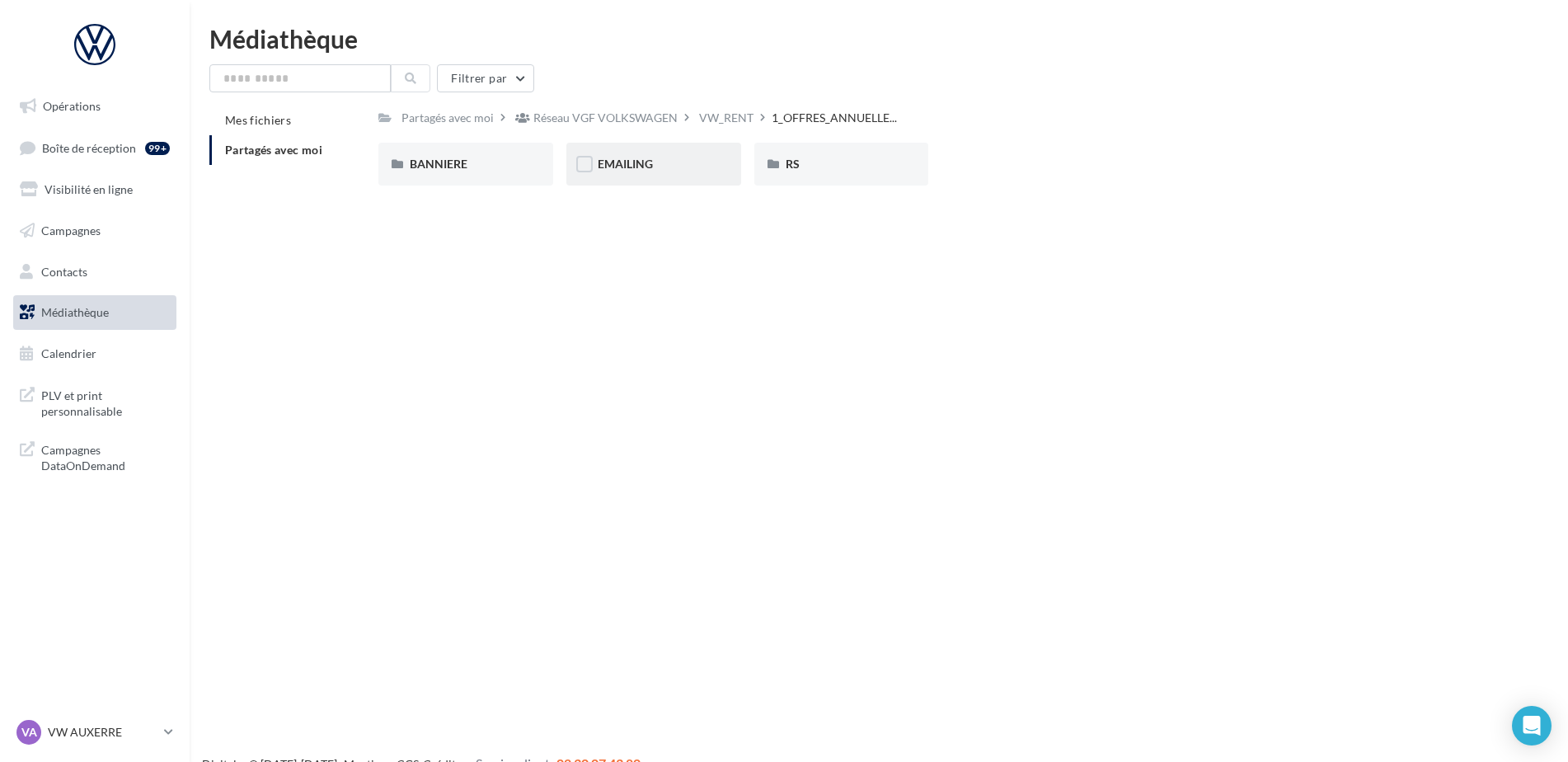
click at [686, 172] on div "EMAILING" at bounding box center [654, 163] width 112 height 16
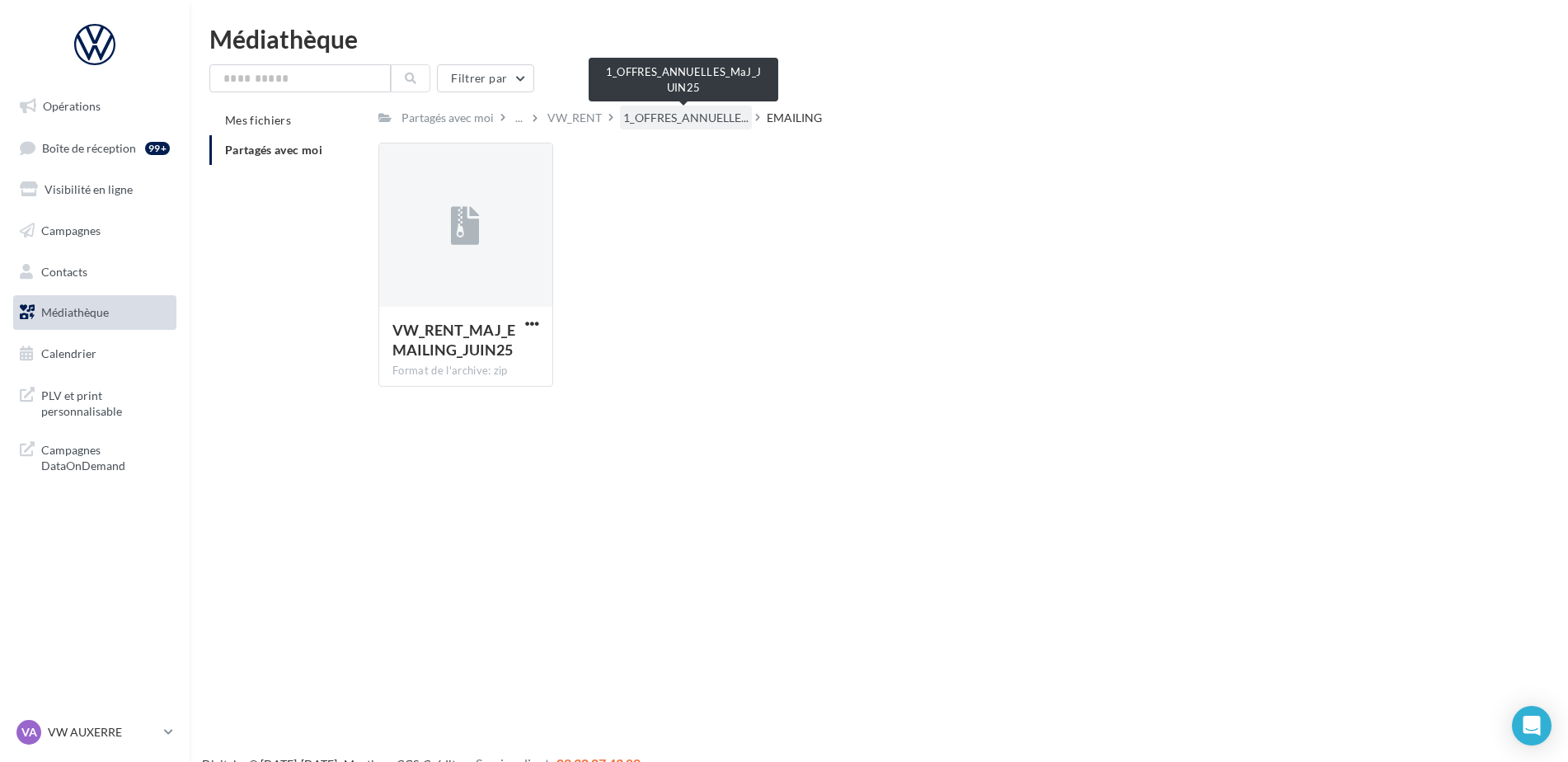
click at [676, 123] on span "1_OFFRES_ANNUELLE..." at bounding box center [686, 117] width 125 height 16
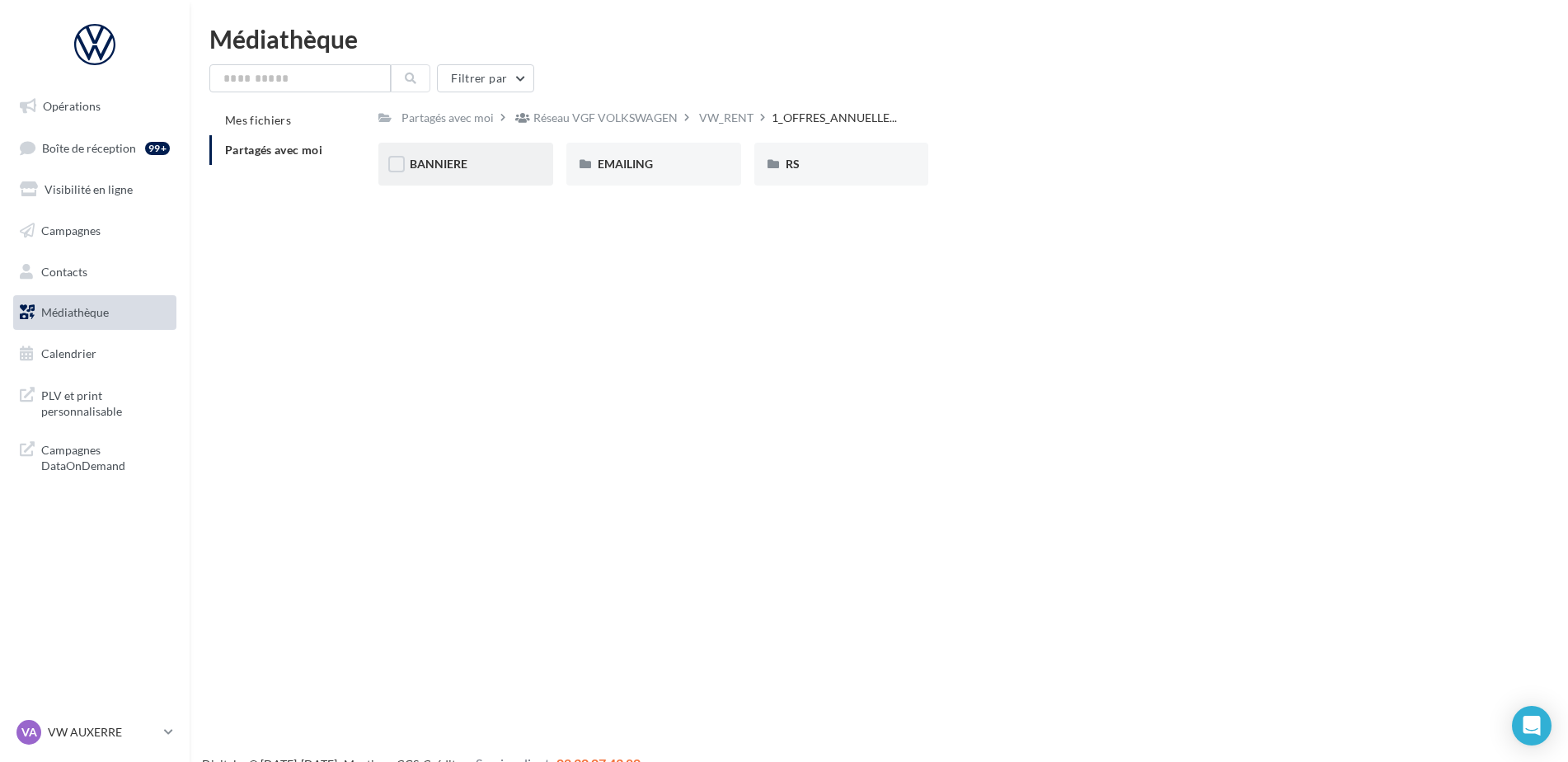
click at [512, 178] on div "BANNIERE" at bounding box center [466, 163] width 174 height 43
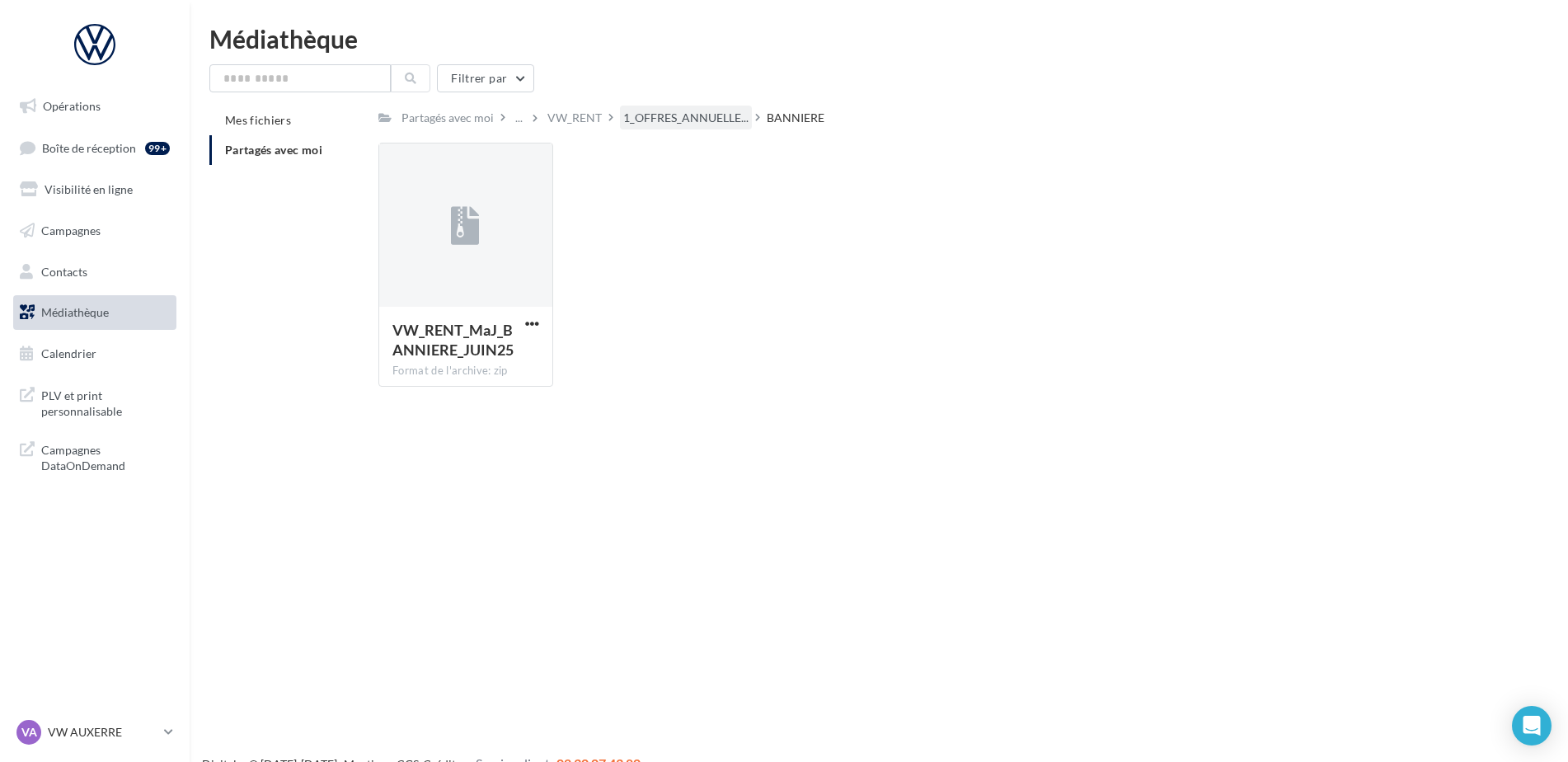
click at [671, 120] on span "1_OFFRES_ANNUELLE..." at bounding box center [686, 117] width 125 height 16
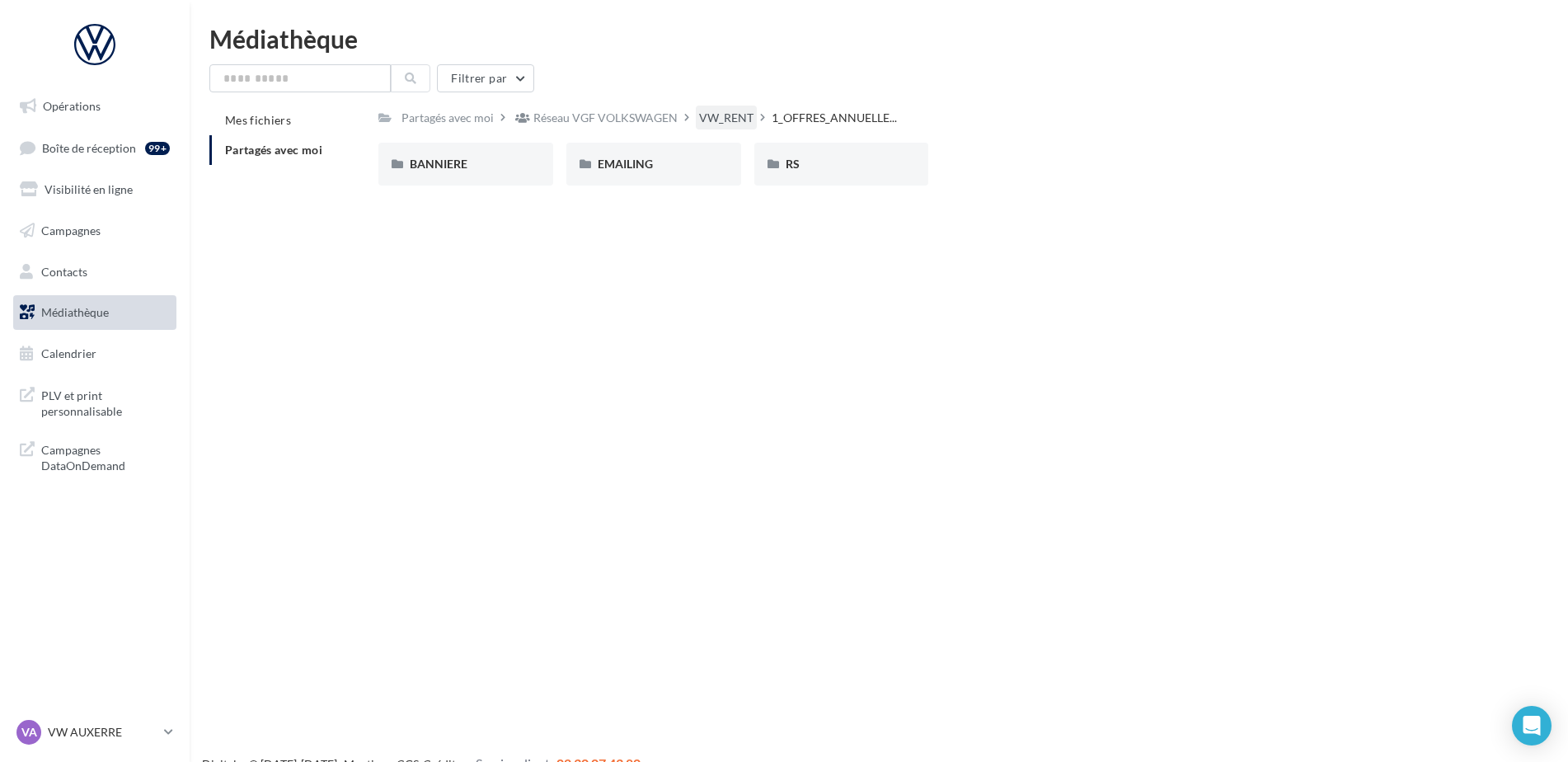
click at [712, 124] on div "VW_RENT" at bounding box center [726, 117] width 54 height 16
click at [639, 124] on div "Réseau VGF VOLKSWAGEN" at bounding box center [605, 117] width 144 height 16
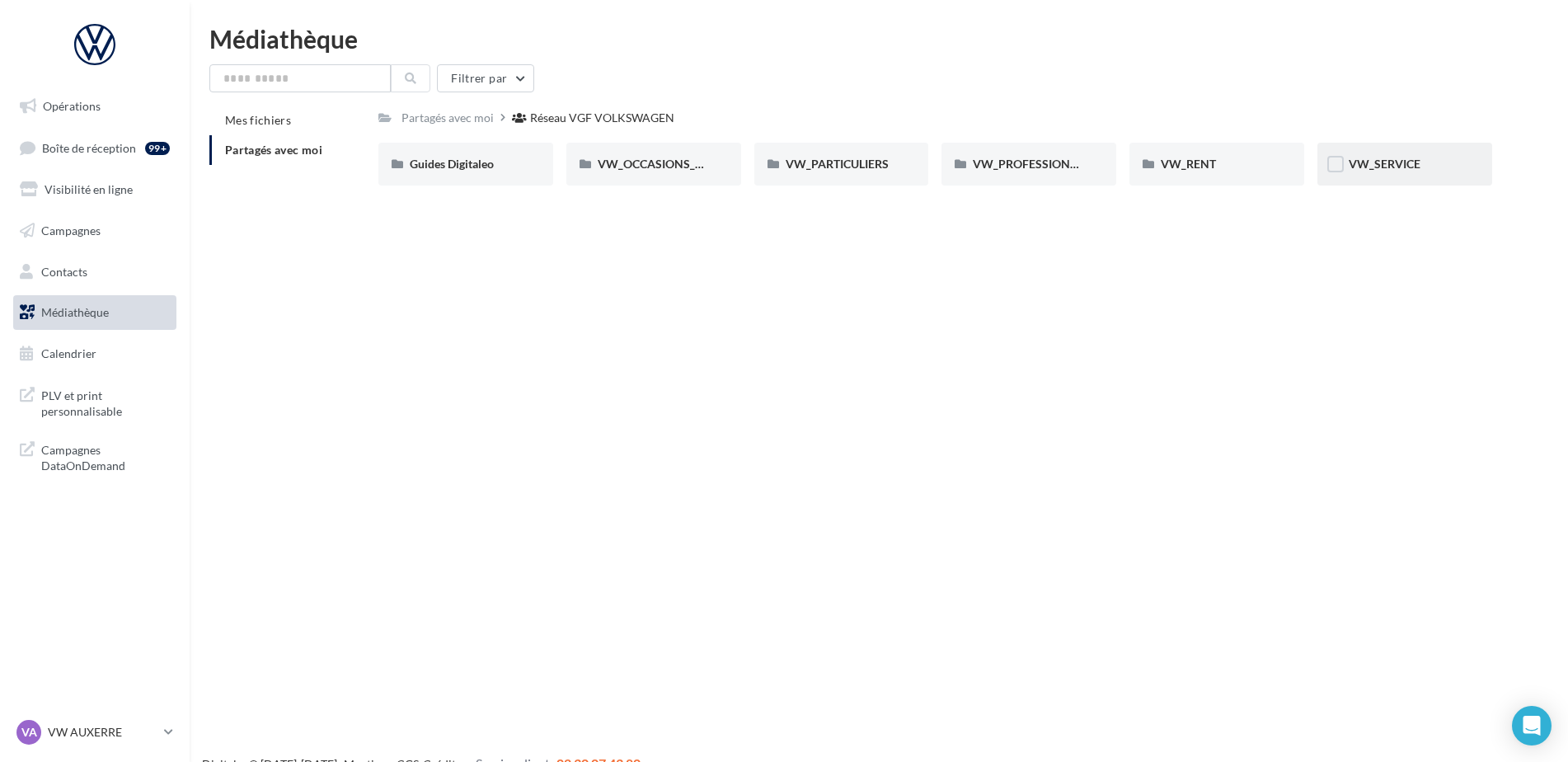
click at [1434, 175] on div "VW_SERVICE" at bounding box center [1405, 163] width 174 height 43
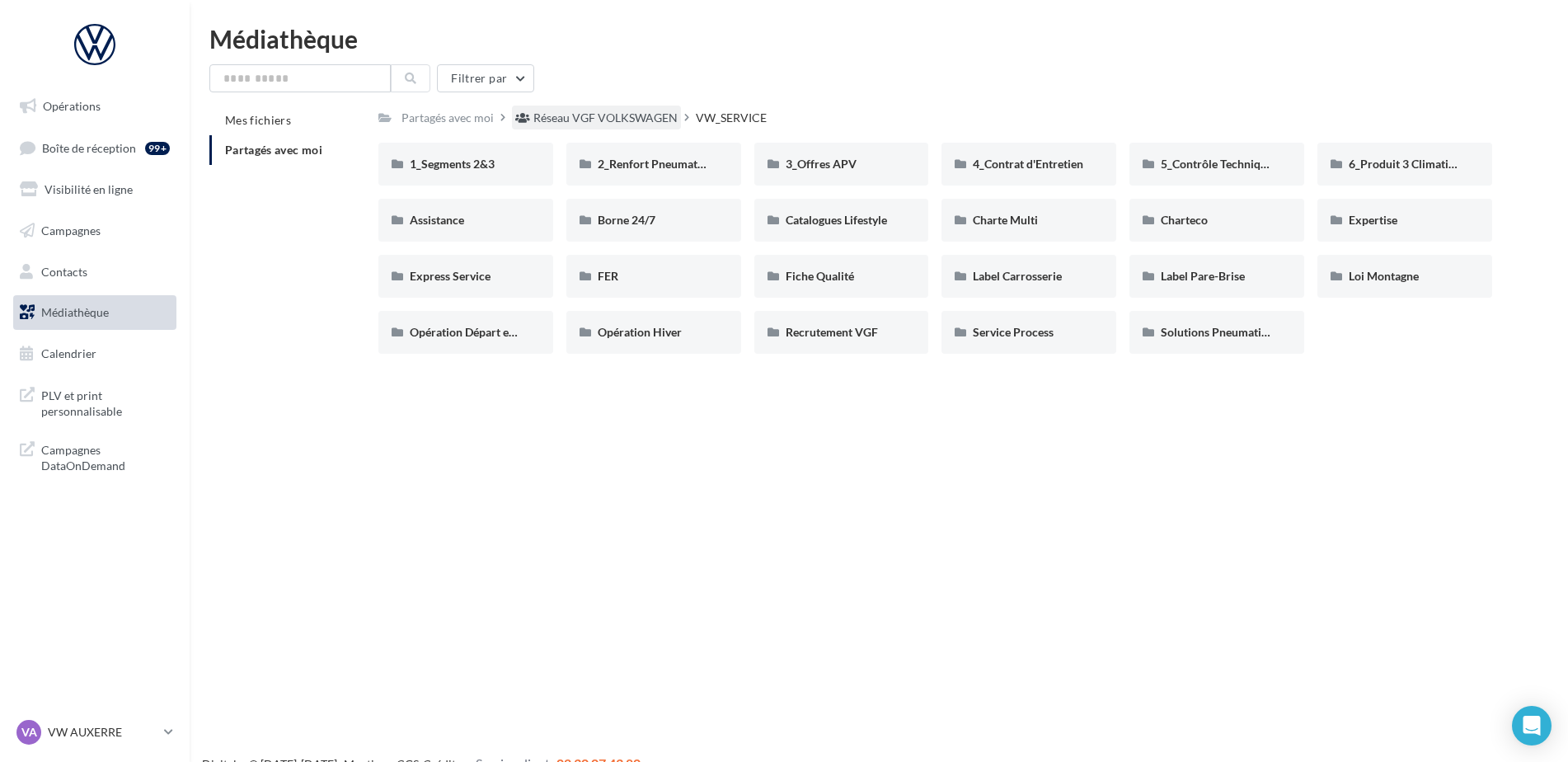
click at [661, 116] on div "Réseau VGF VOLKSWAGEN" at bounding box center [605, 117] width 144 height 16
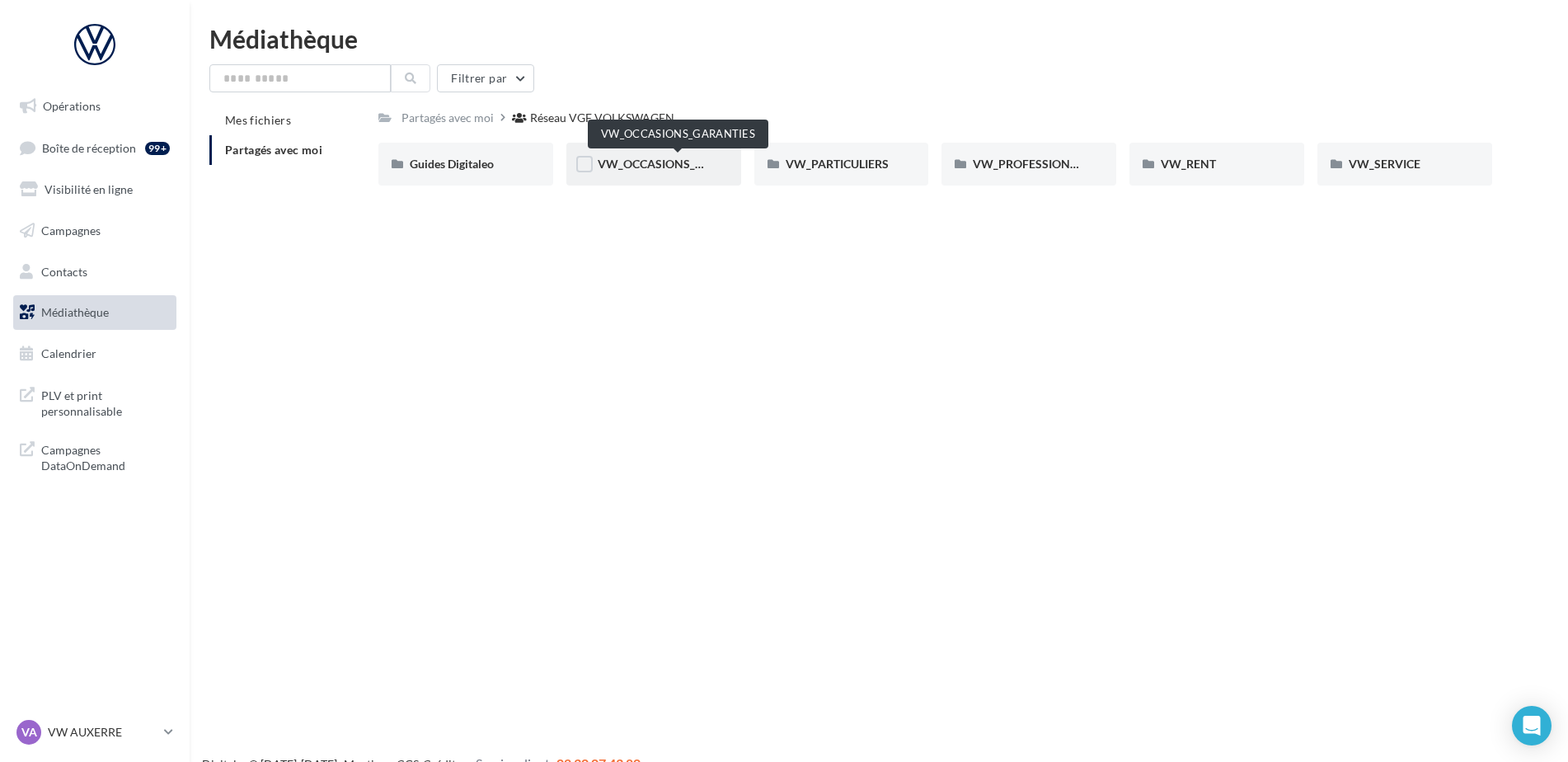
click at [683, 165] on span "VW_OCCASIONS_GARANTIES" at bounding box center [678, 163] width 162 height 14
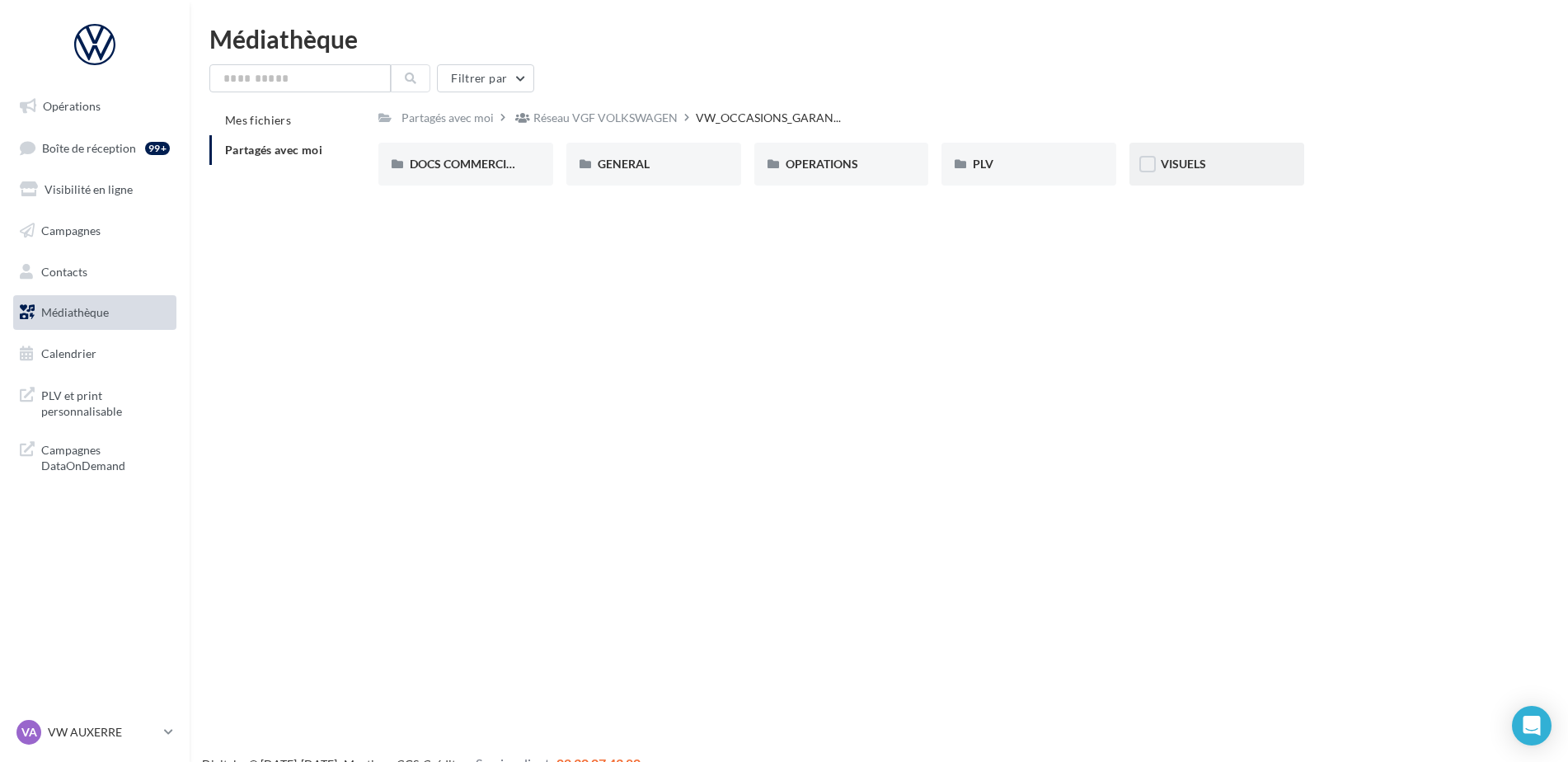
click at [1219, 164] on div "VISUELS" at bounding box center [1217, 163] width 112 height 16
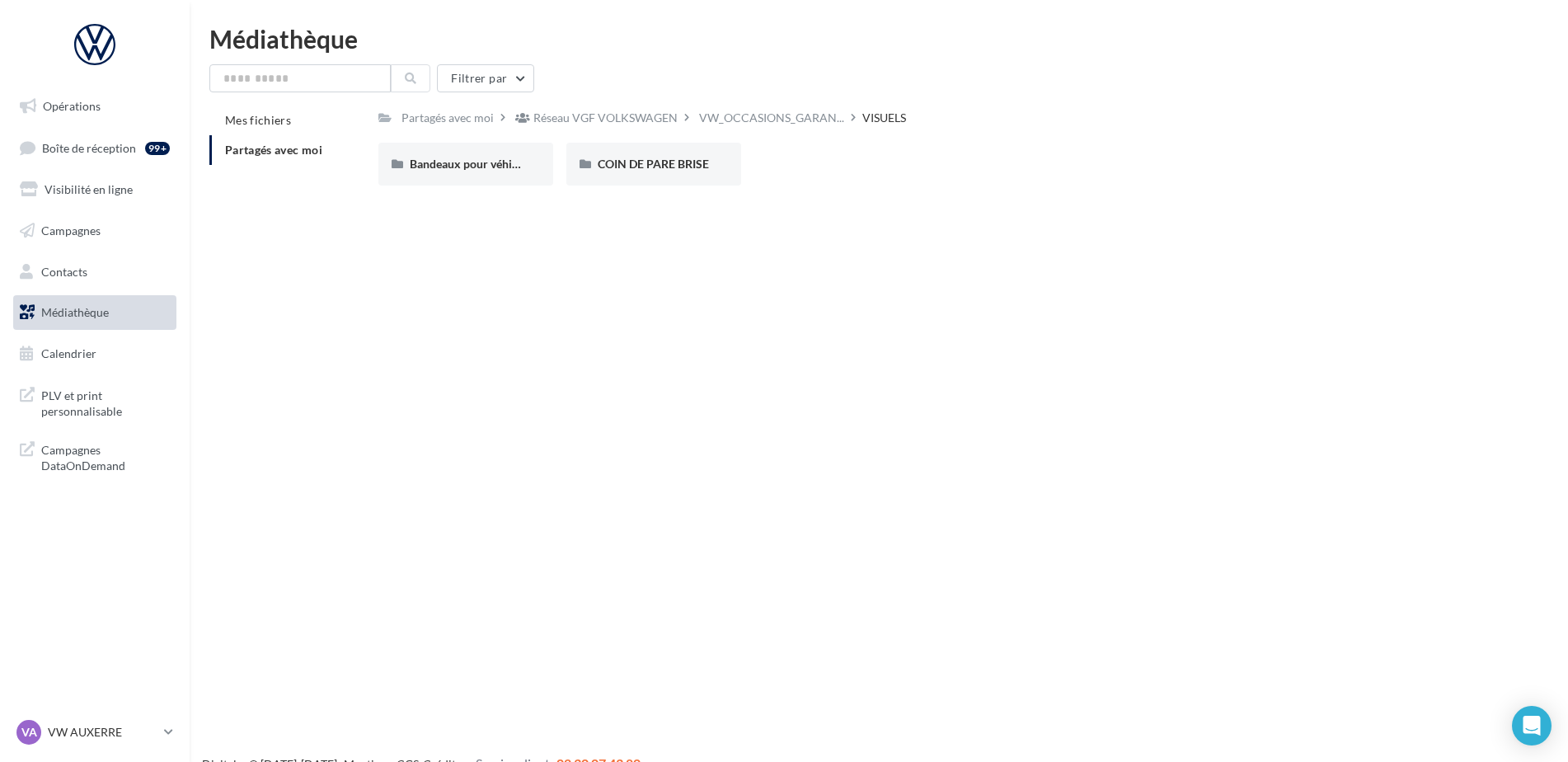
click at [792, 130] on div "Partagés avec moi Réseau VGF VOLKSWAGEN VW_OCCASIONS_GARAN... VISUELS Rs Partag…" at bounding box center [935, 152] width 1113 height 93
click at [798, 124] on span "VW_OCCASIONS_GARAN..." at bounding box center [771, 117] width 145 height 16
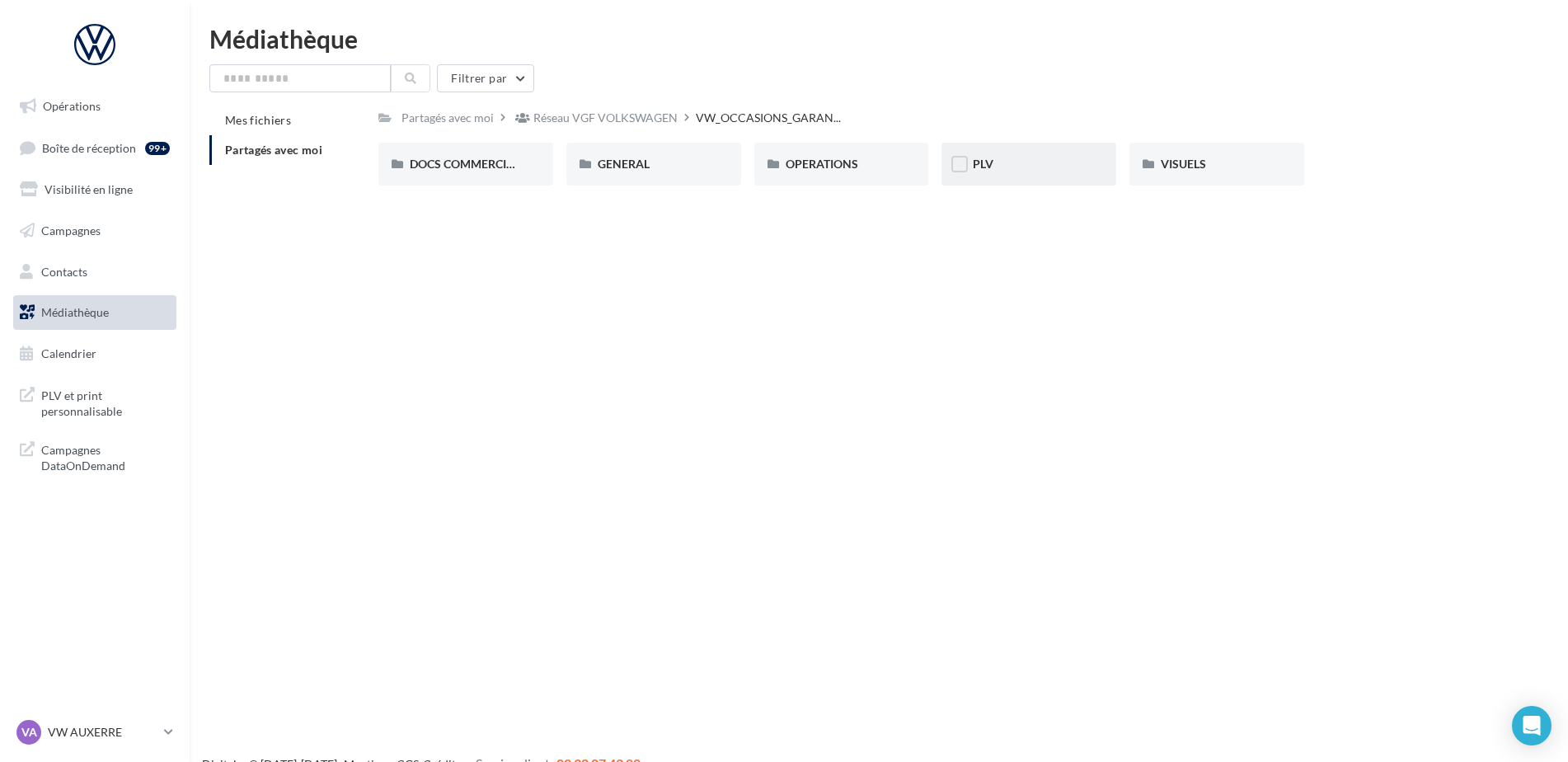
click at [1046, 164] on div "PLV" at bounding box center [1029, 163] width 112 height 16
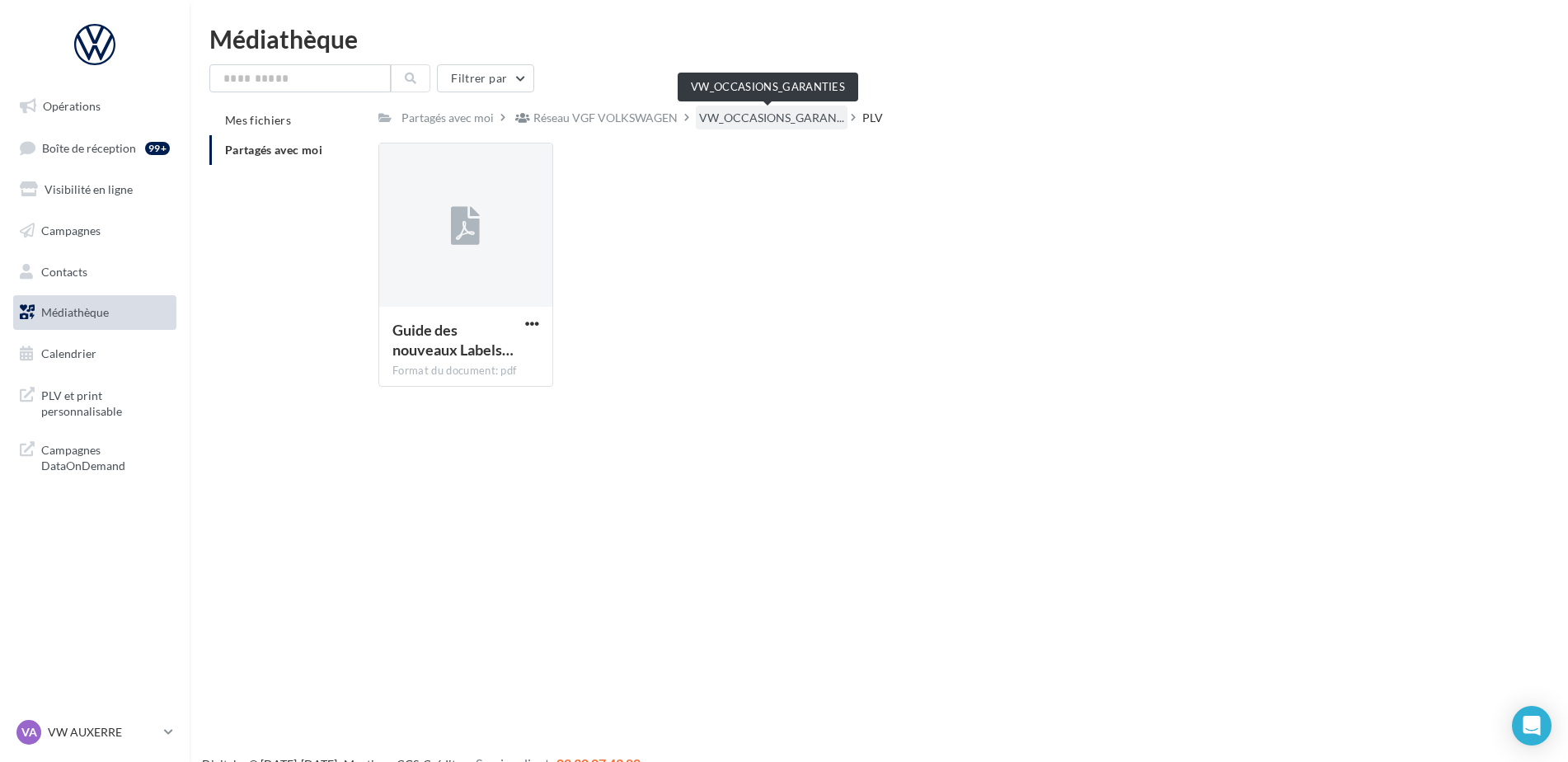
click at [760, 125] on span "VW_OCCASIONS_GARAN..." at bounding box center [771, 117] width 145 height 16
